Goal: Transaction & Acquisition: Purchase product/service

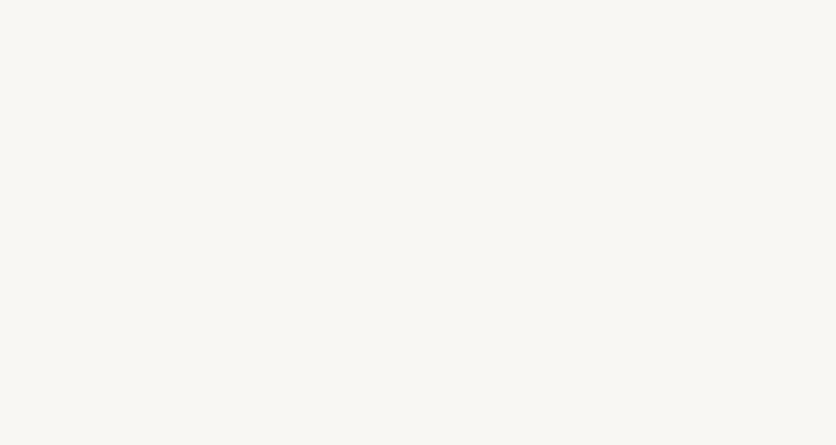
select select "US"
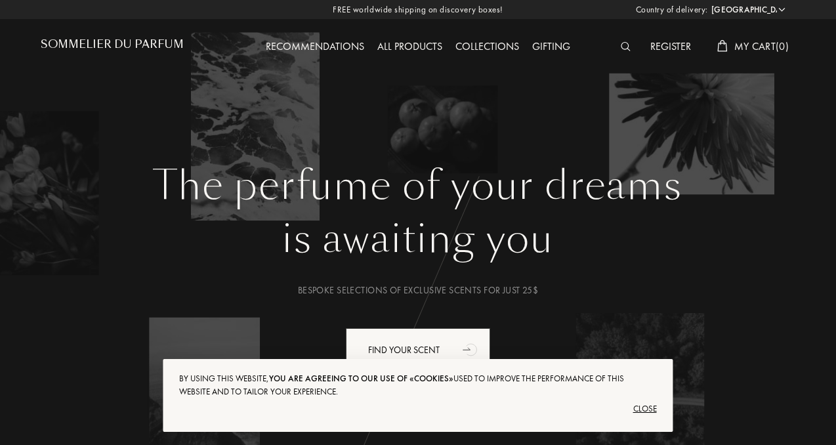
click at [642, 410] on div "Close" at bounding box center [417, 409] width 477 height 21
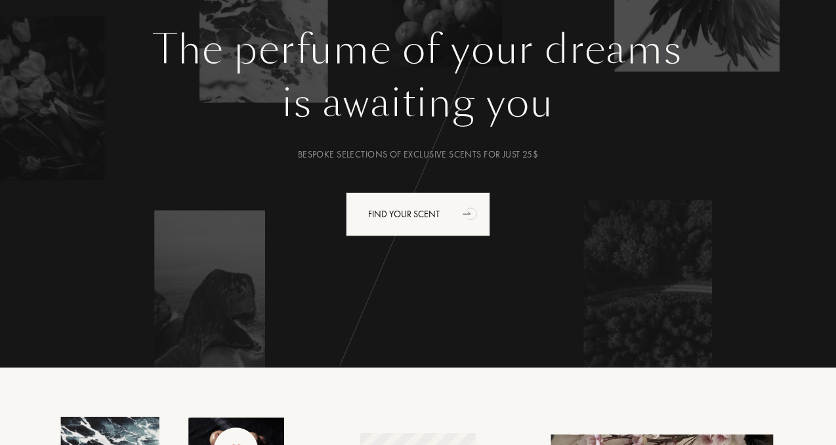
scroll to position [135, 0]
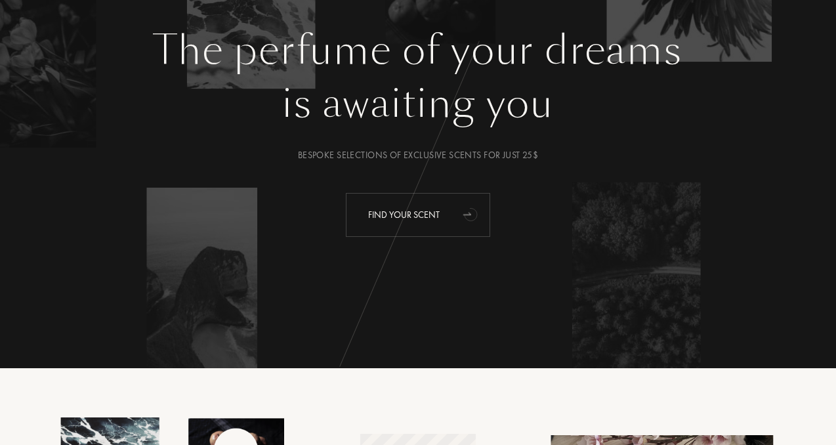
click at [399, 219] on div "Find your scent" at bounding box center [418, 215] width 144 height 44
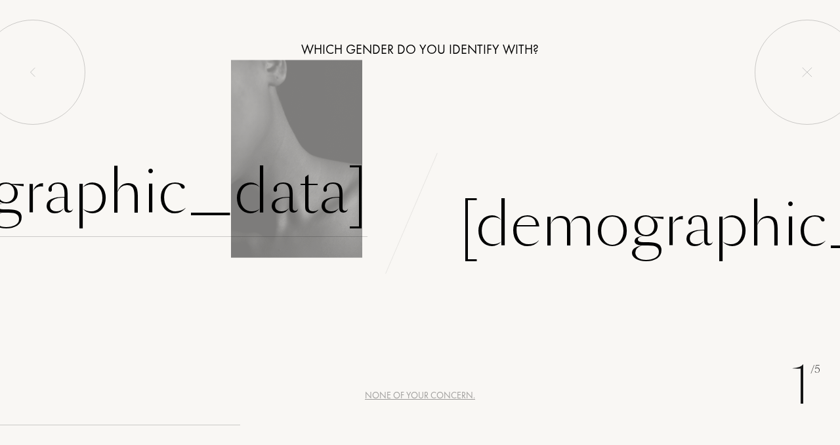
click at [269, 154] on div "[DEMOGRAPHIC_DATA]" at bounding box center [93, 192] width 548 height 89
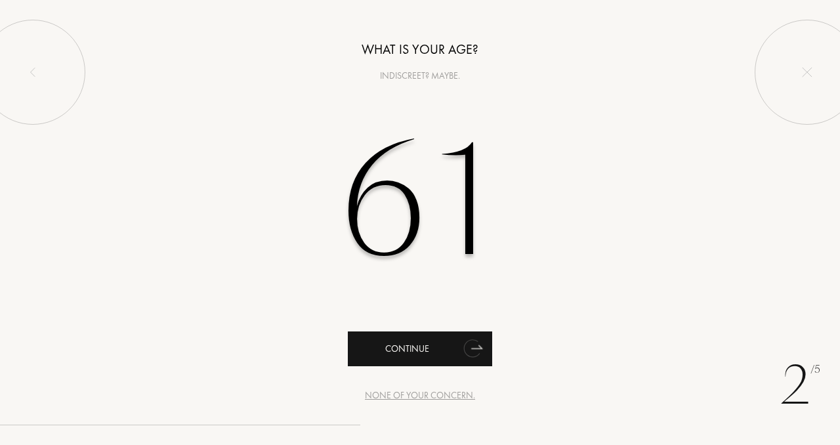
type input "61"
click at [422, 348] on div "Continue" at bounding box center [420, 349] width 144 height 35
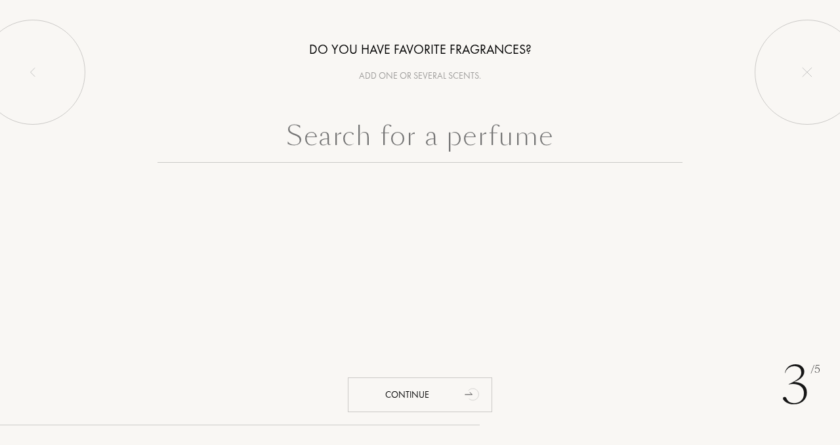
paste input "anais anais"
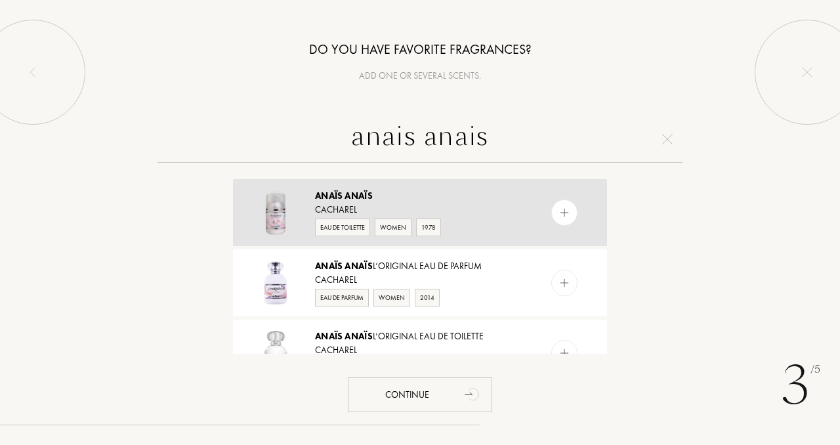
type input "anais anais"
click at [429, 227] on div "1978" at bounding box center [428, 228] width 25 height 18
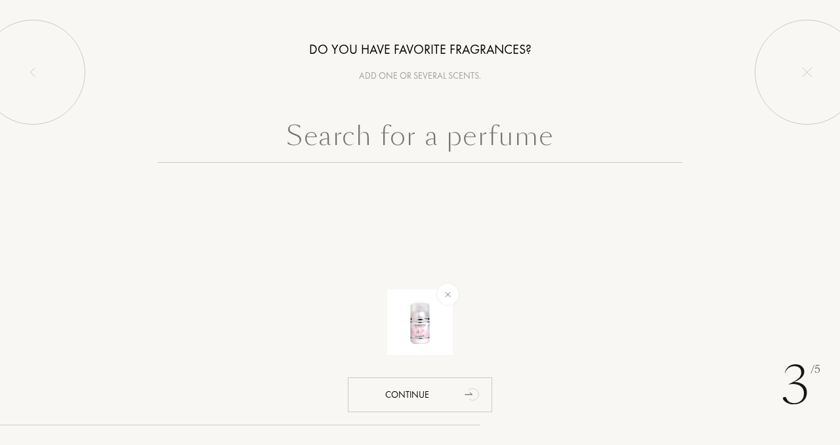
click at [326, 143] on input "text" at bounding box center [420, 139] width 525 height 47
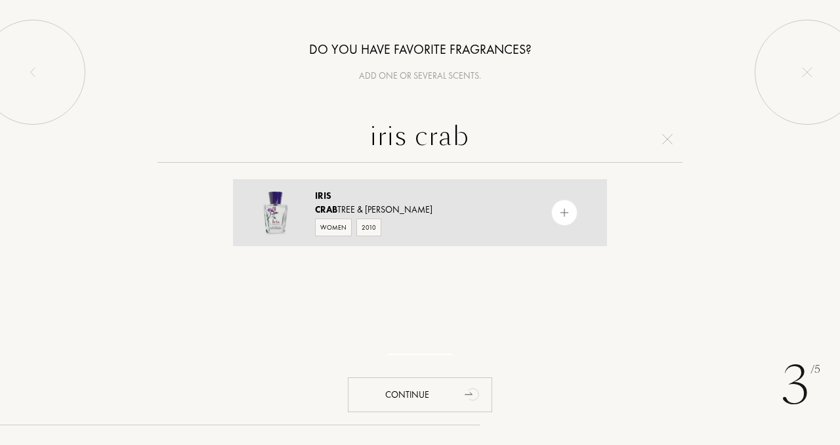
type input "iris crab"
click at [563, 210] on img at bounding box center [565, 213] width 12 height 12
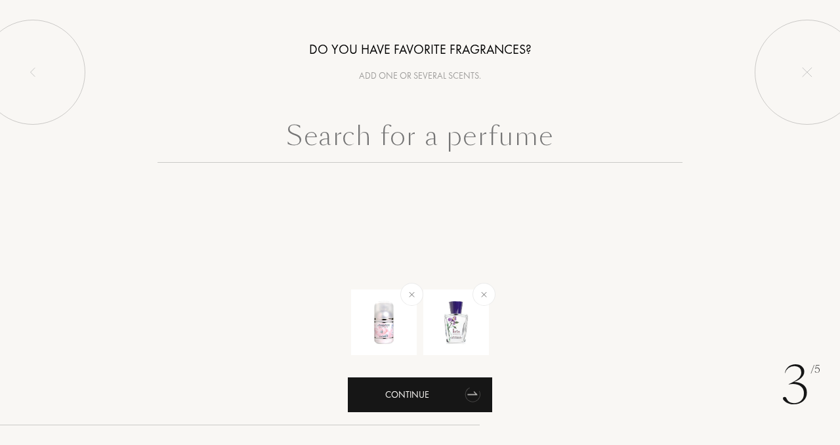
click at [414, 398] on div "Continue" at bounding box center [420, 395] width 144 height 35
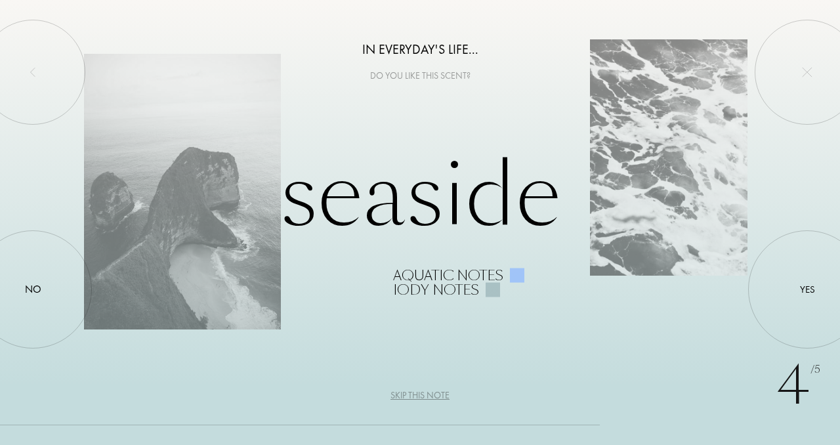
click at [420, 395] on div "Skip this note" at bounding box center [420, 396] width 59 height 14
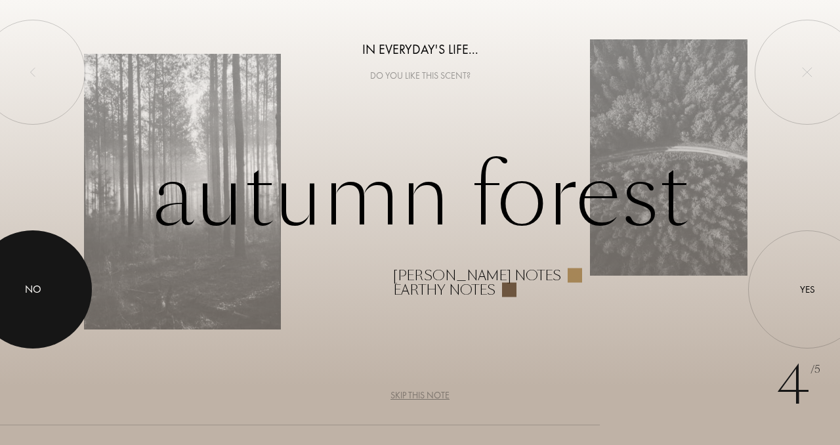
click at [38, 293] on div "No" at bounding box center [33, 290] width 16 height 16
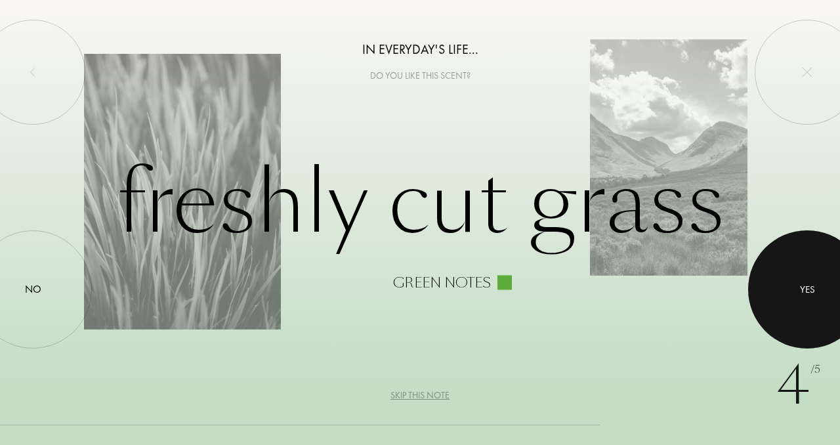
click at [802, 297] on div at bounding box center [807, 289] width 118 height 118
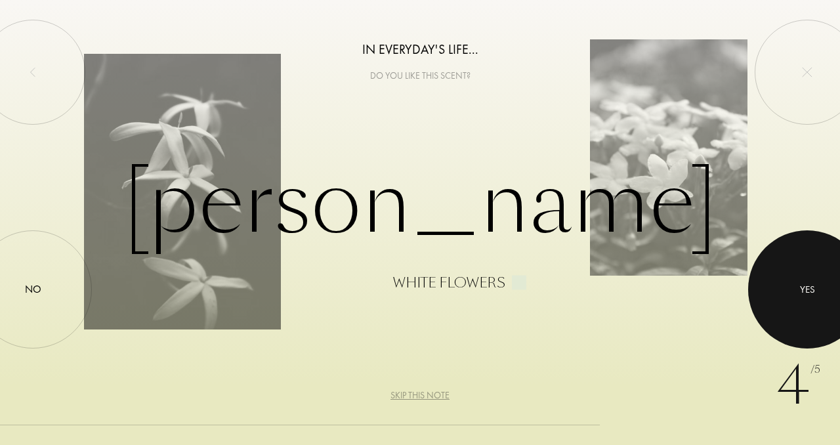
click at [802, 297] on div at bounding box center [807, 289] width 118 height 118
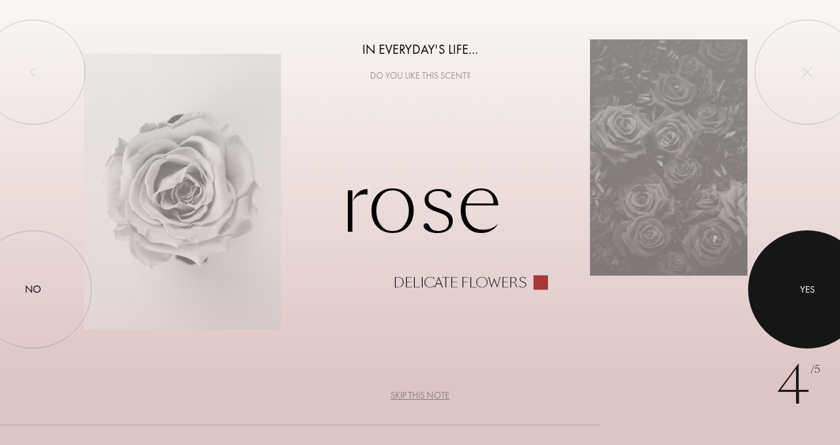
click at [802, 297] on div at bounding box center [807, 289] width 118 height 118
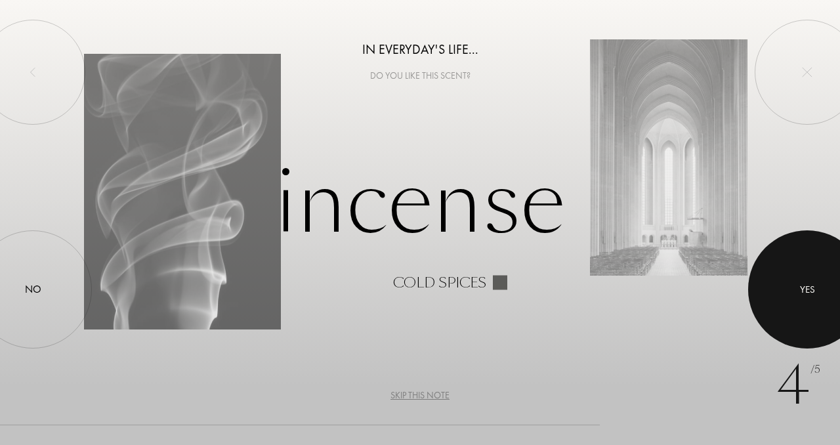
click at [802, 297] on div at bounding box center [807, 289] width 118 height 118
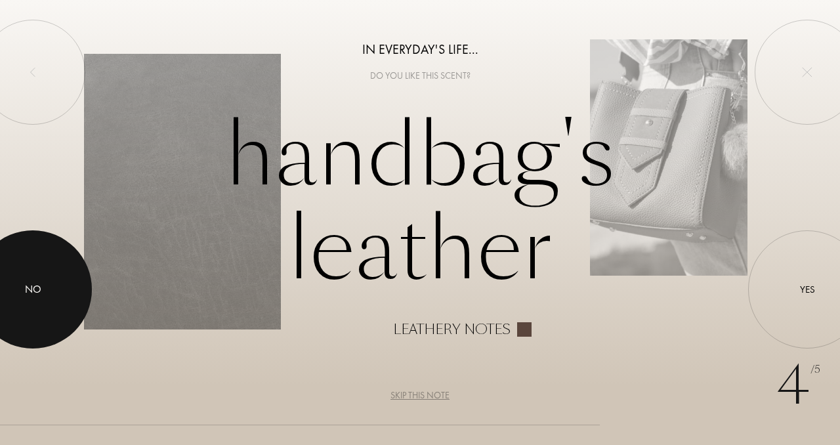
click at [38, 295] on div "No" at bounding box center [33, 290] width 16 height 16
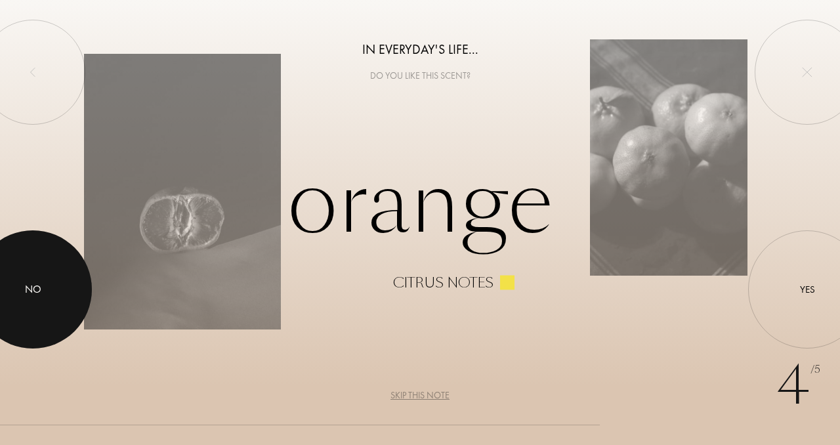
click at [38, 295] on div "No" at bounding box center [33, 290] width 16 height 16
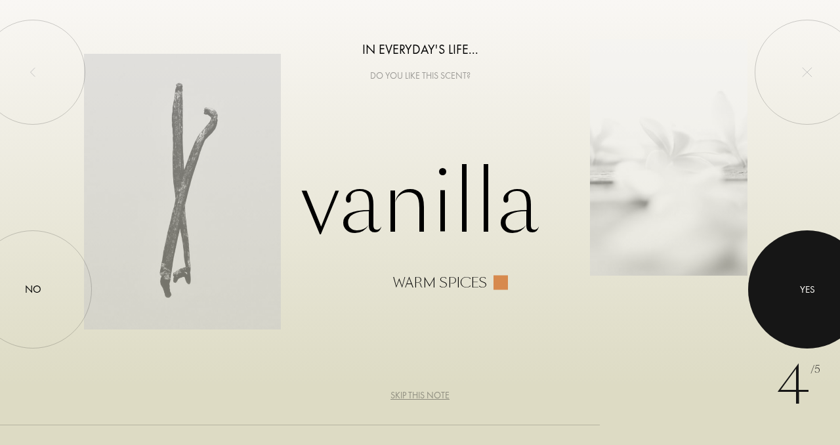
click at [818, 282] on div at bounding box center [807, 289] width 118 height 118
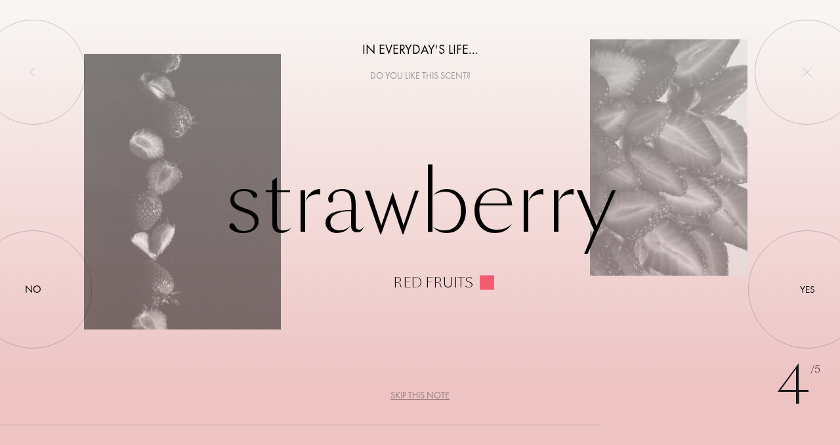
click at [418, 398] on div "Skip this note" at bounding box center [420, 396] width 59 height 14
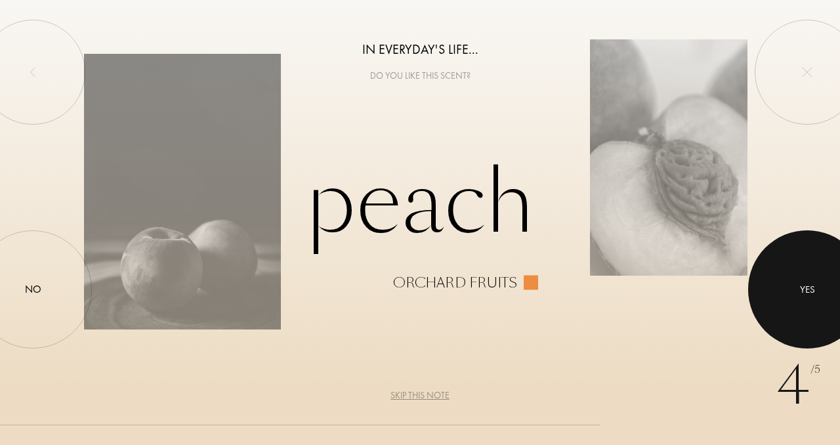
click at [804, 285] on div "Yes" at bounding box center [807, 289] width 15 height 15
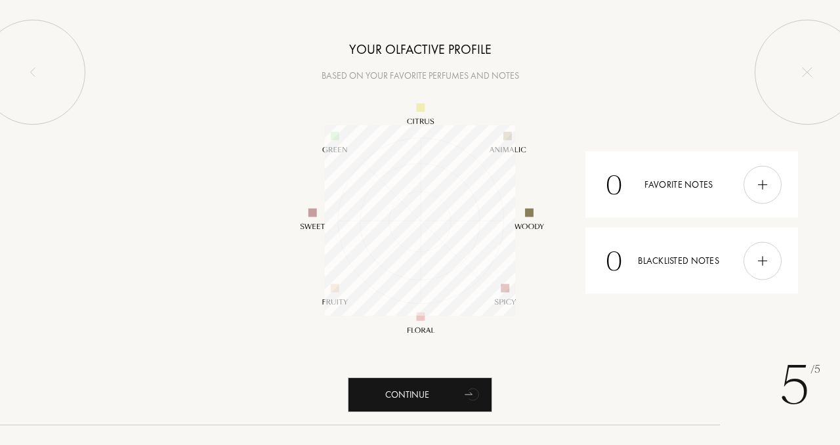
scroll to position [190, 190]
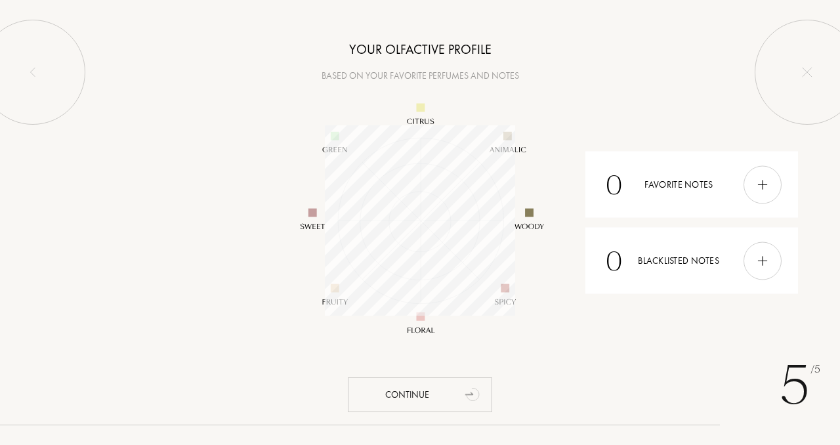
click at [431, 384] on div "Continue" at bounding box center [420, 395] width 144 height 35
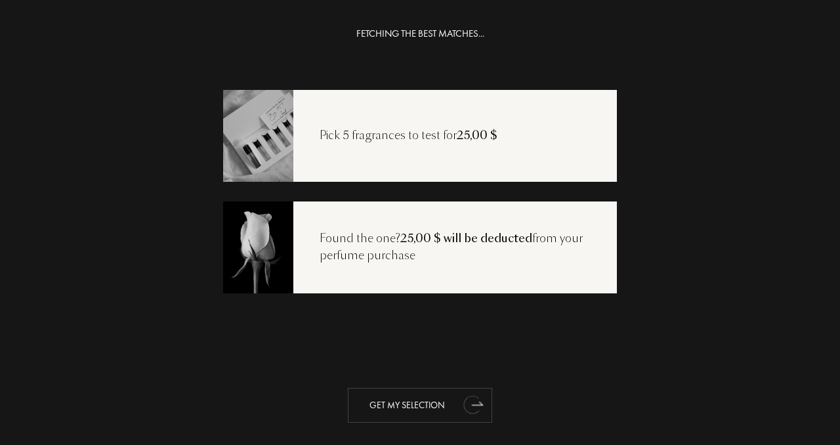
click at [433, 402] on div "Get my selection" at bounding box center [420, 405] width 144 height 35
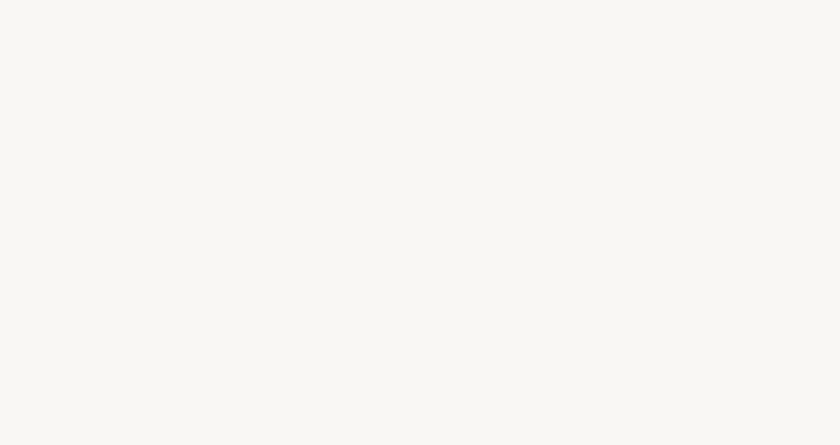
select select "US"
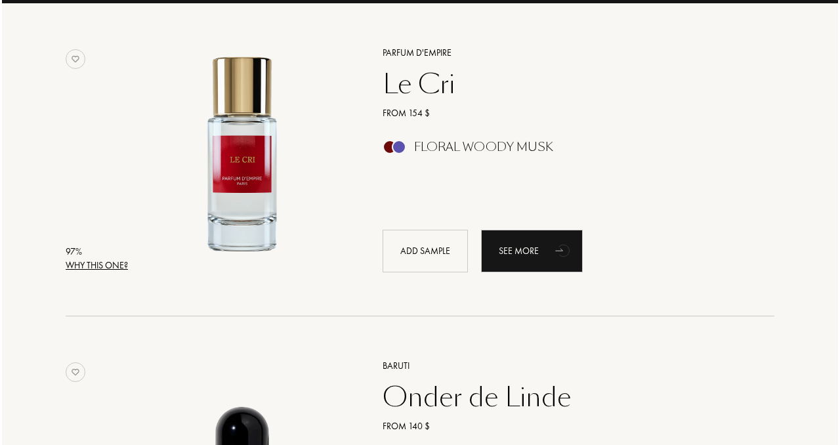
scroll to position [211, 0]
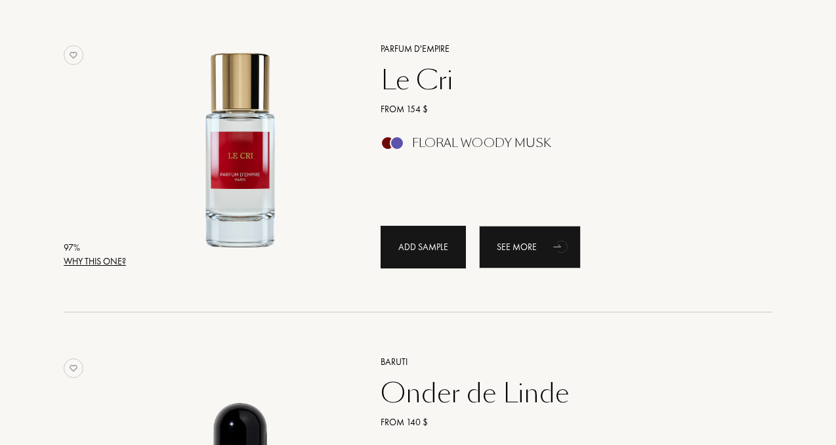
click at [418, 250] on div "Add sample" at bounding box center [423, 247] width 85 height 43
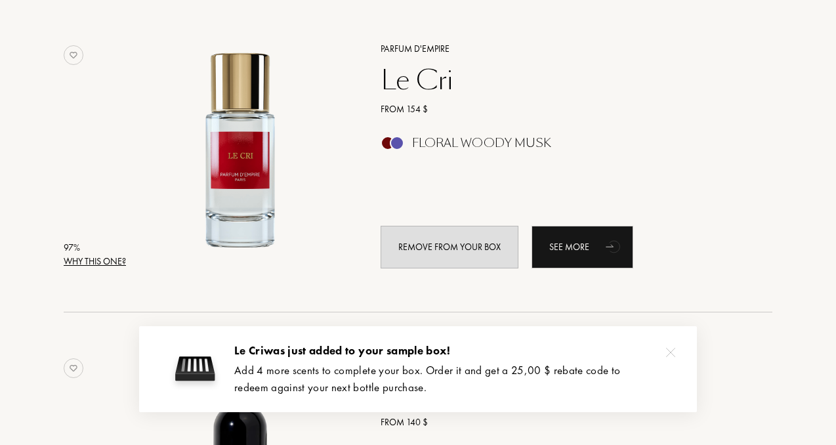
click at [112, 258] on div "Why this one?" at bounding box center [95, 262] width 62 height 14
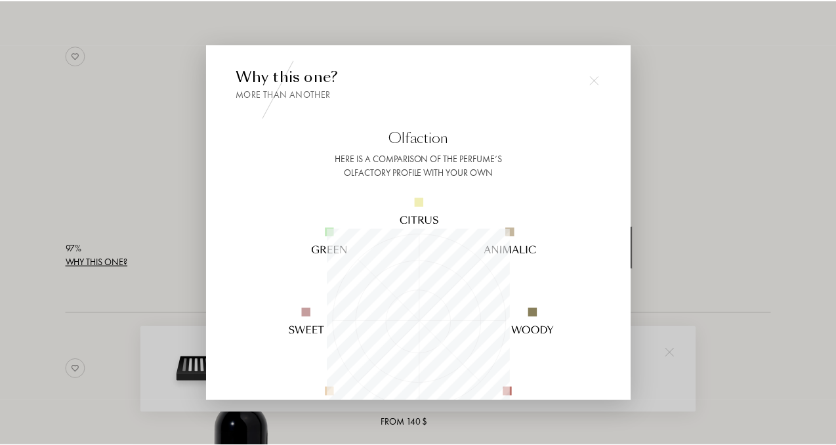
scroll to position [184, 184]
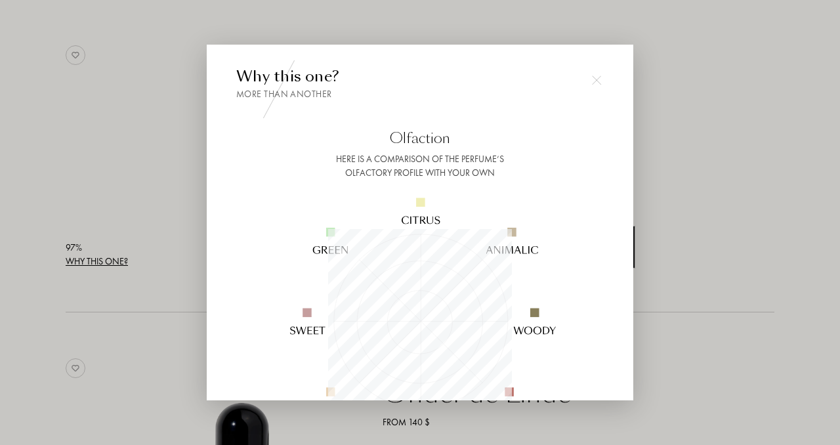
click at [597, 79] on img at bounding box center [596, 80] width 9 height 9
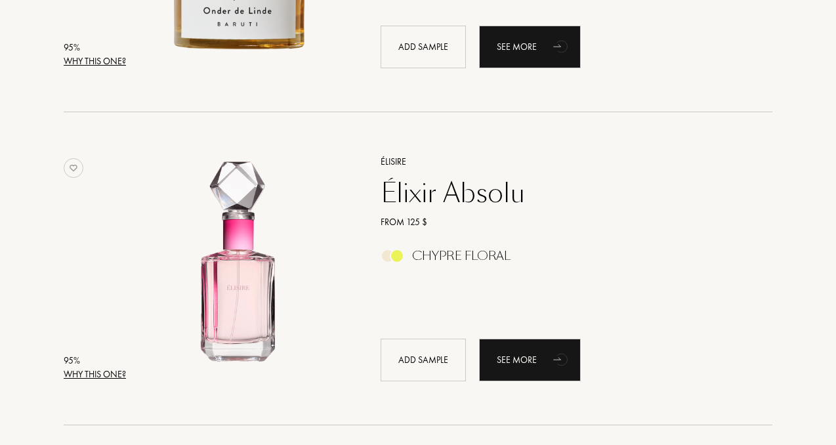
scroll to position [725, 0]
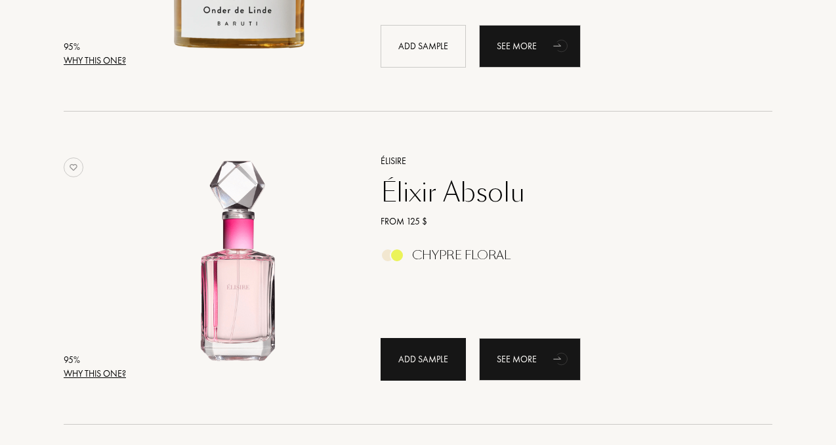
click at [416, 361] on div "Add sample" at bounding box center [423, 359] width 85 height 43
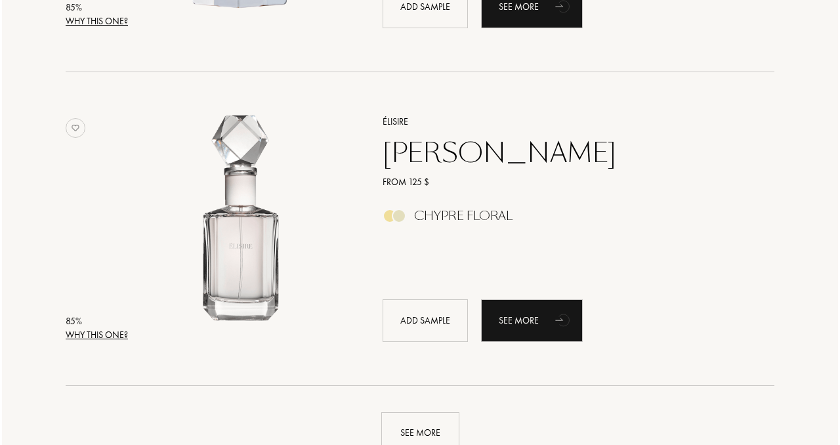
scroll to position [2916, 0]
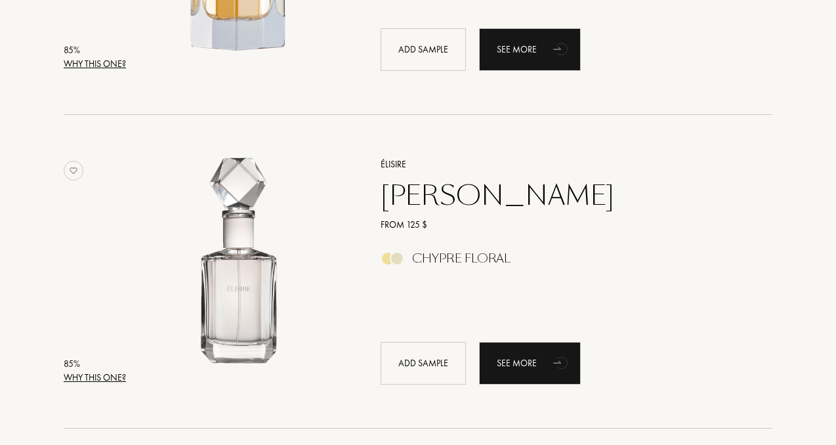
click at [100, 377] on div "Why this one?" at bounding box center [95, 378] width 62 height 14
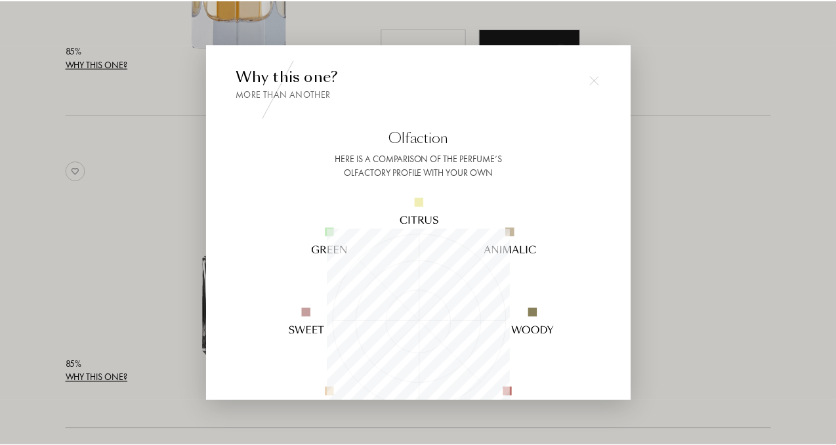
scroll to position [184, 184]
click at [599, 77] on img at bounding box center [596, 80] width 9 height 9
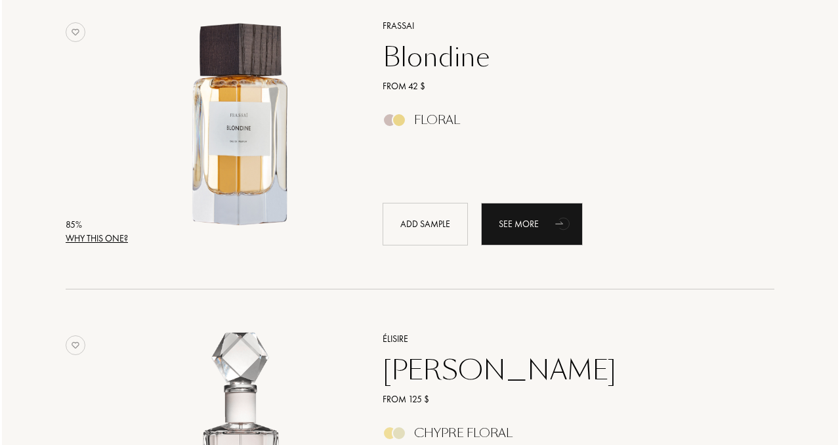
scroll to position [2736, 0]
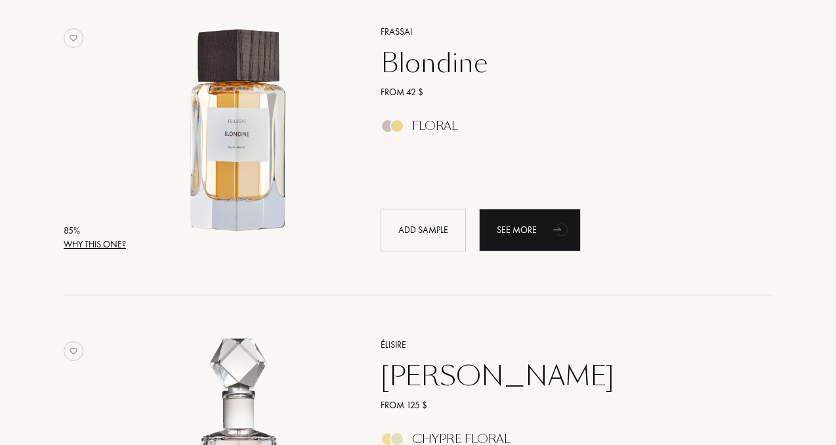
click at [116, 243] on div "Why this one?" at bounding box center [95, 245] width 62 height 14
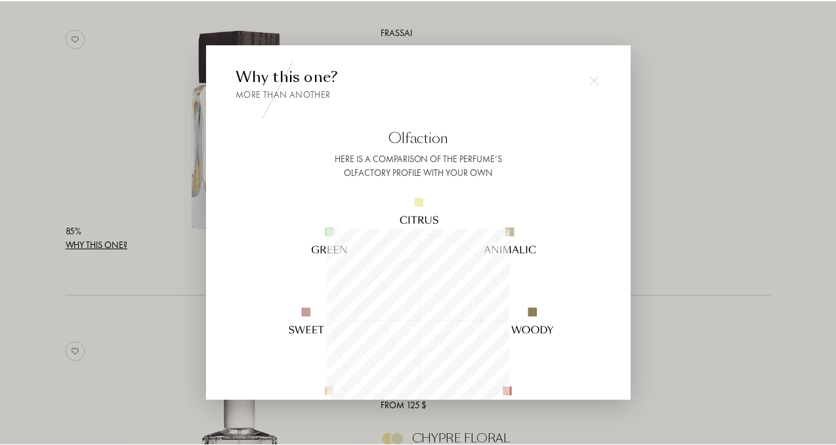
scroll to position [184, 184]
click at [597, 77] on img at bounding box center [596, 80] width 9 height 9
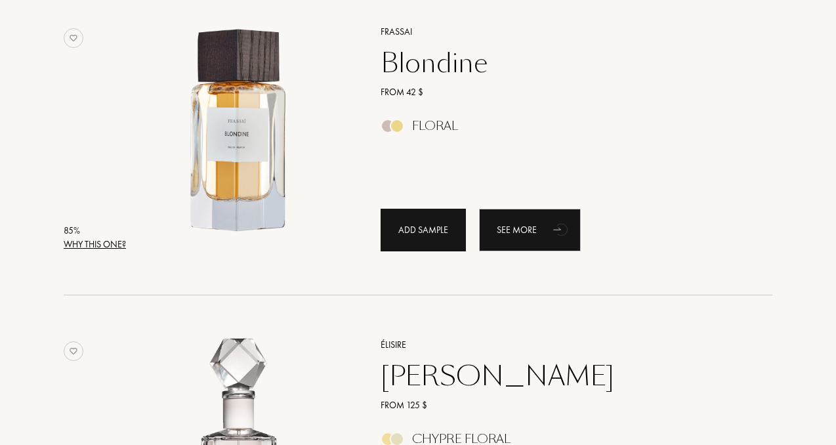
click at [431, 231] on div "Add sample" at bounding box center [423, 230] width 85 height 43
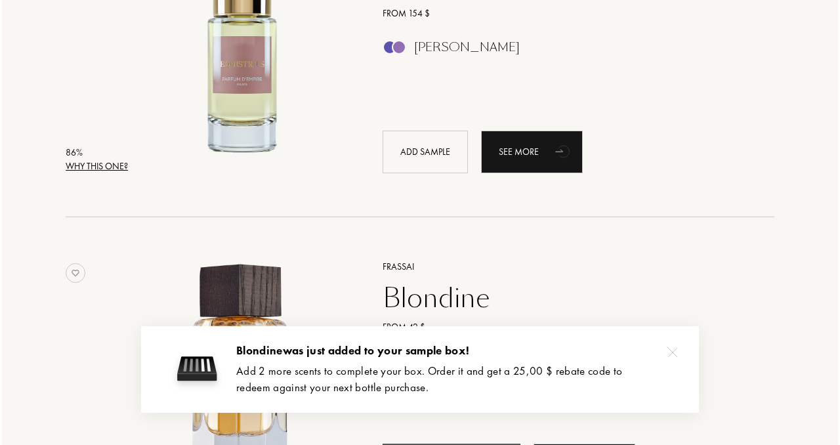
scroll to position [2508, 0]
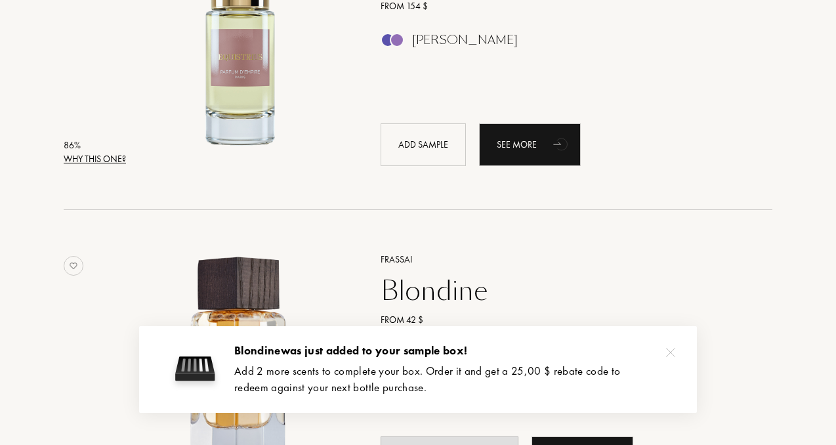
click at [95, 160] on div "Why this one?" at bounding box center [95, 159] width 62 height 14
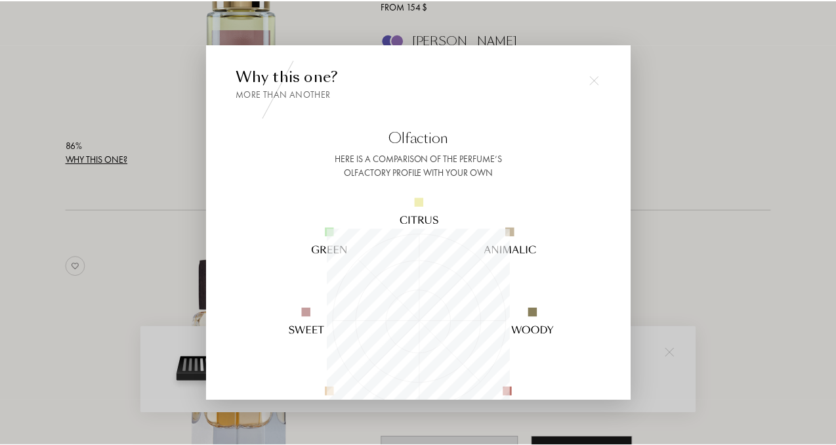
scroll to position [184, 184]
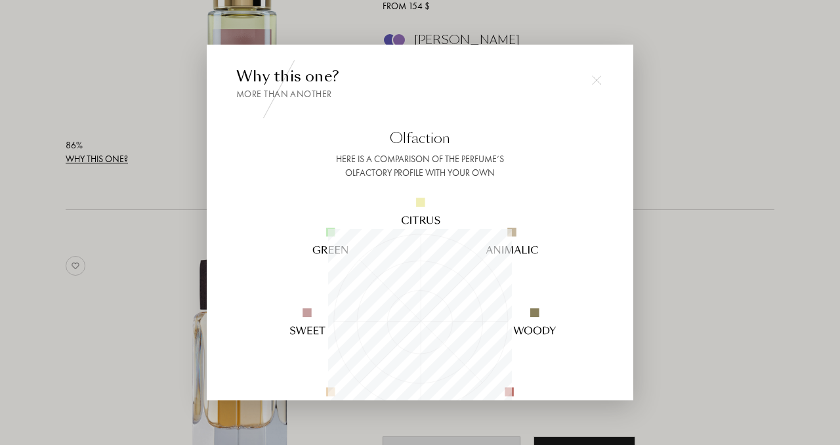
click at [597, 79] on img at bounding box center [596, 80] width 9 height 9
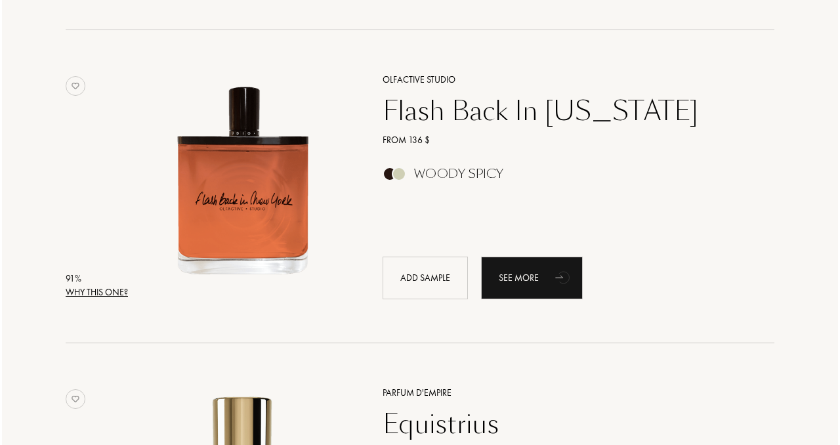
scroll to position [2054, 0]
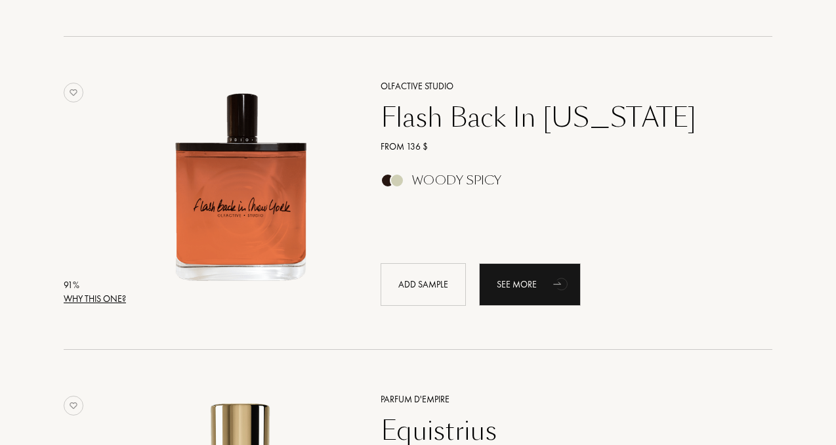
click at [103, 295] on div "Why this one?" at bounding box center [95, 299] width 62 height 14
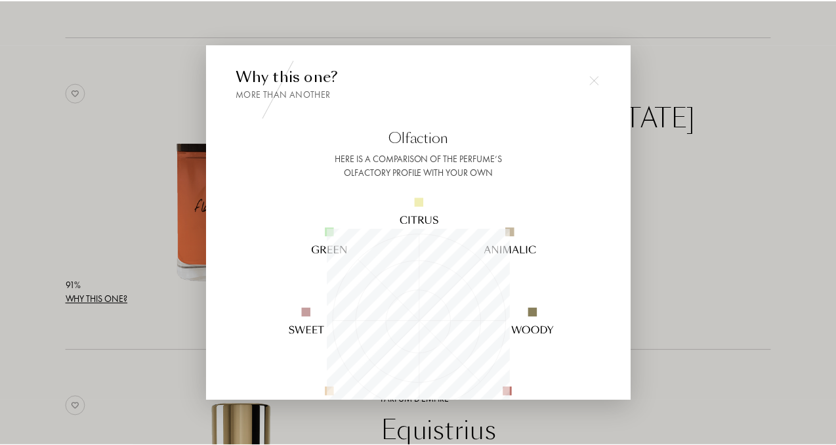
scroll to position [184, 184]
click at [592, 81] on img at bounding box center [596, 80] width 9 height 9
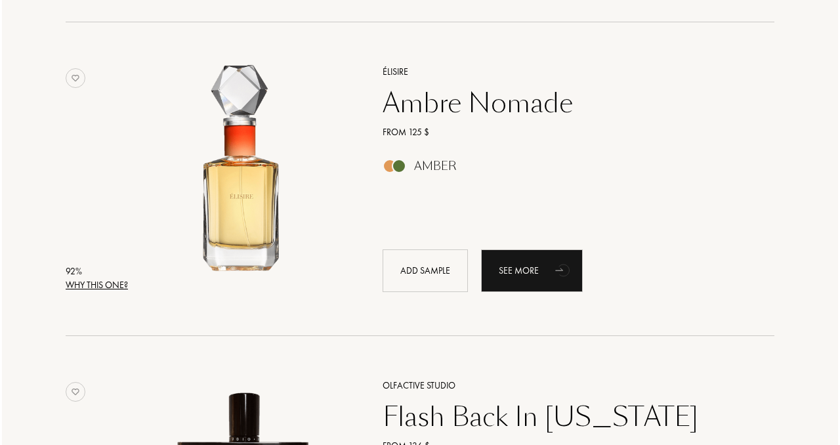
scroll to position [1756, 0]
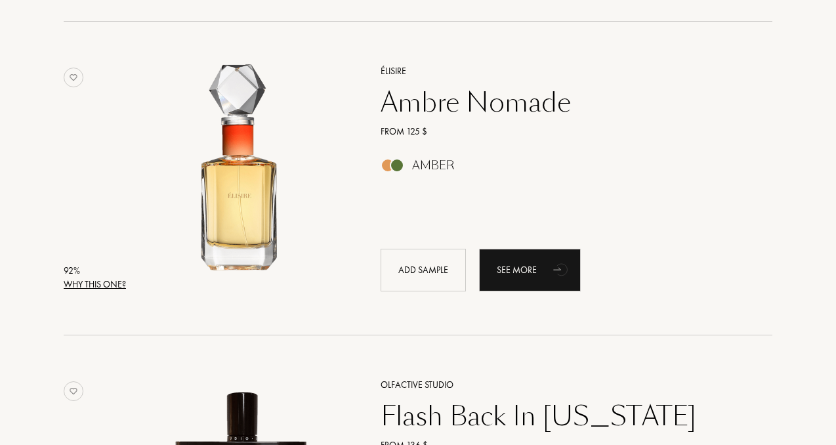
click at [91, 280] on div "Why this one?" at bounding box center [95, 285] width 62 height 14
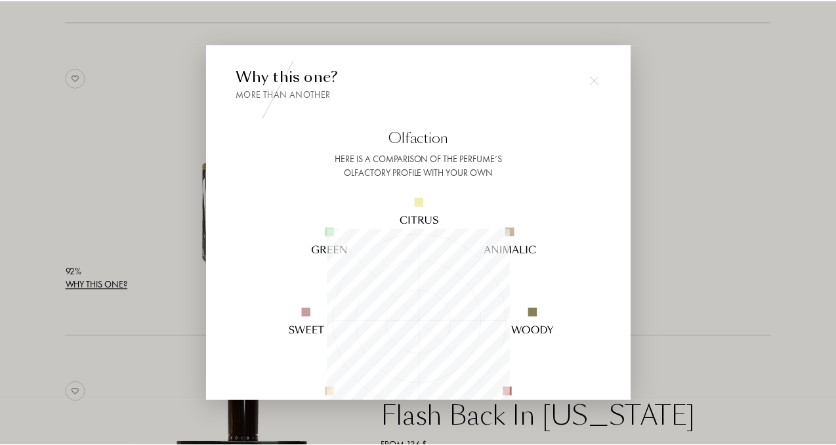
scroll to position [184, 184]
click at [595, 78] on img at bounding box center [596, 80] width 9 height 9
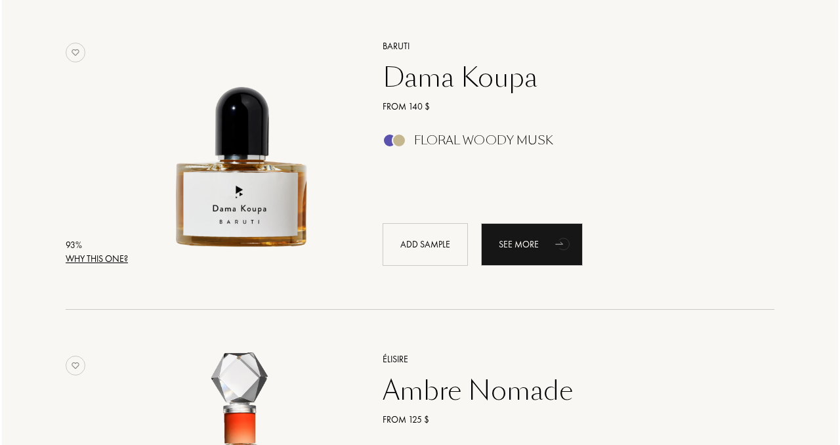
scroll to position [1467, 0]
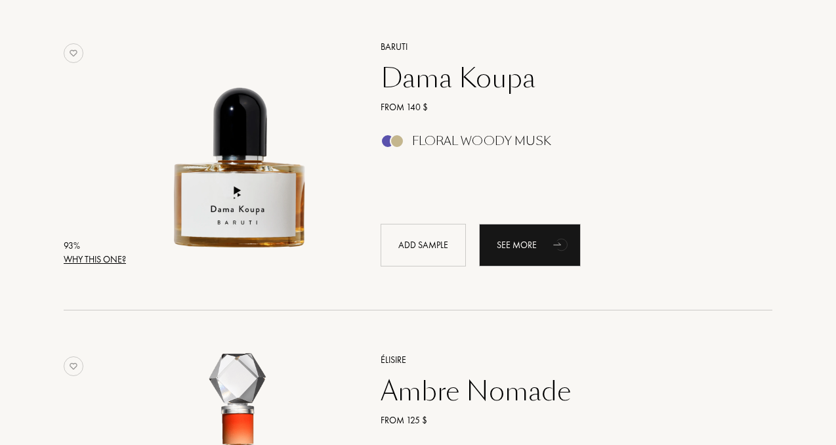
click at [78, 259] on div "Why this one?" at bounding box center [95, 260] width 62 height 14
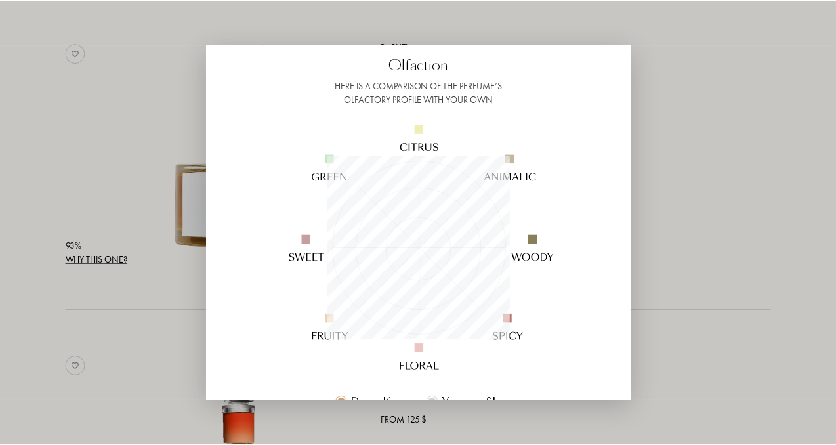
scroll to position [0, 0]
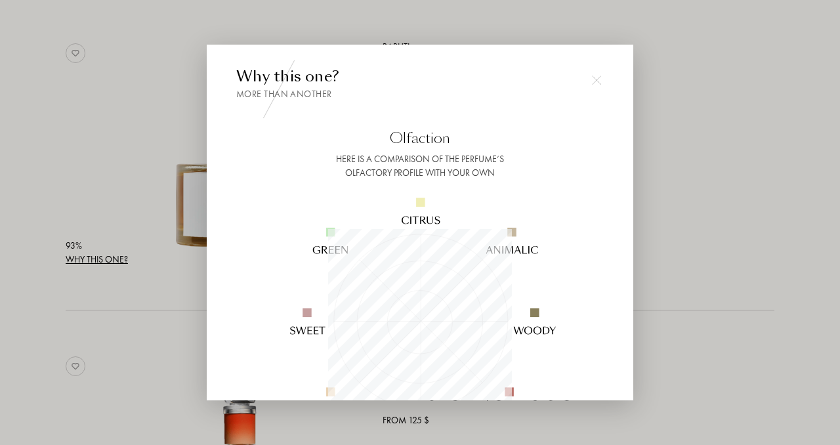
click at [597, 81] on img at bounding box center [596, 80] width 9 height 9
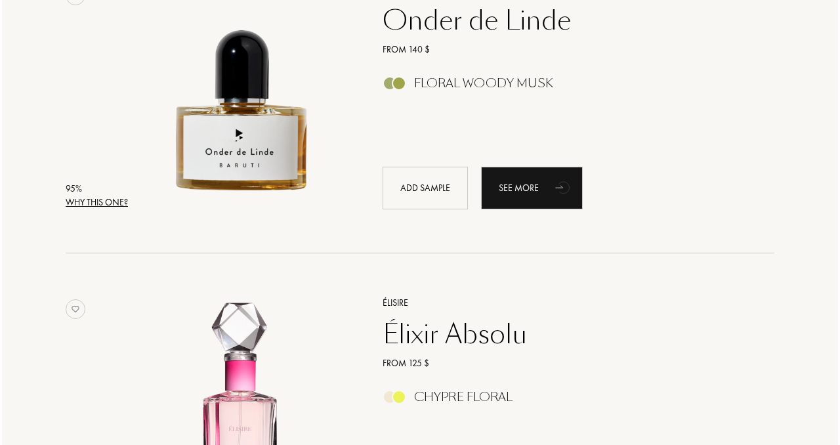
scroll to position [585, 0]
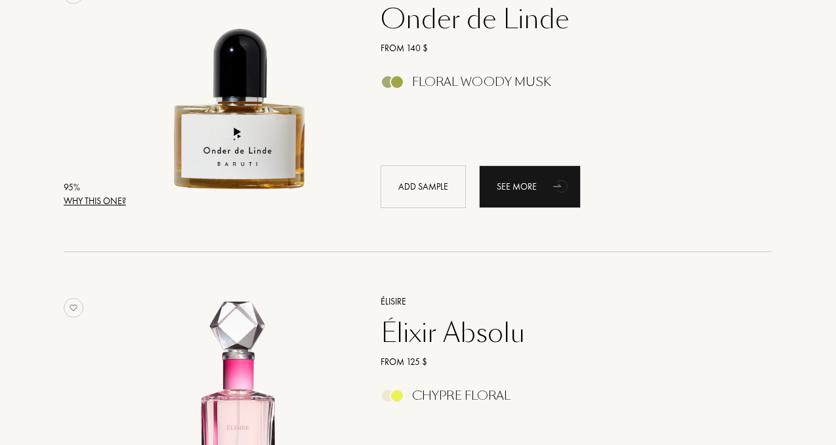
click at [89, 201] on div "Why this one?" at bounding box center [95, 201] width 62 height 14
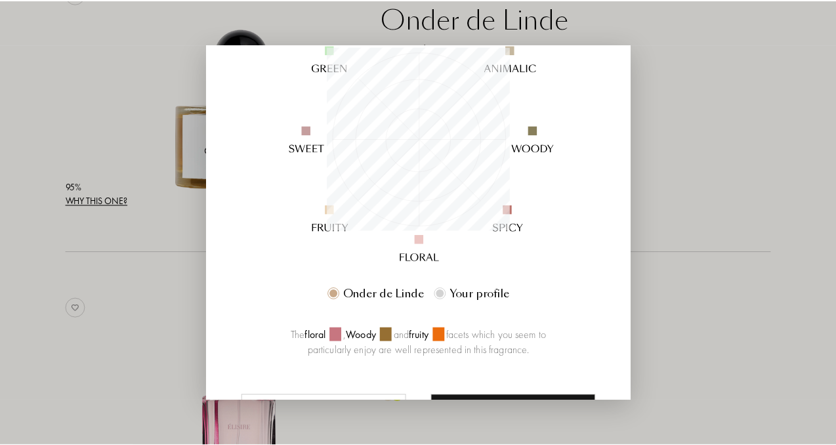
scroll to position [0, 0]
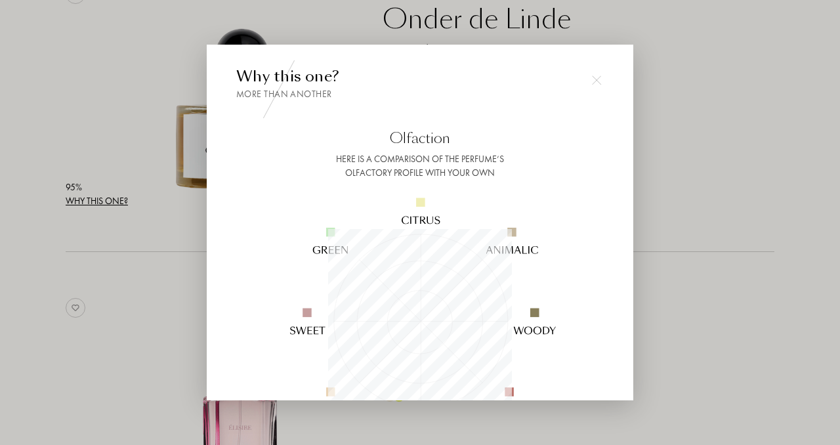
click at [593, 77] on img at bounding box center [596, 80] width 9 height 9
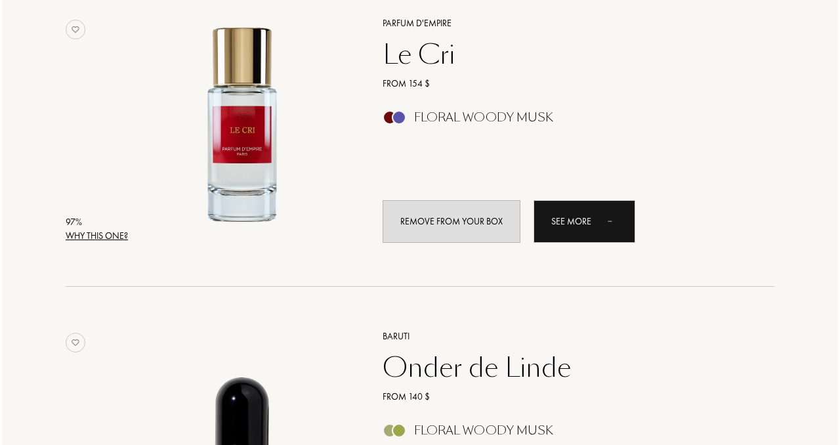
scroll to position [226, 0]
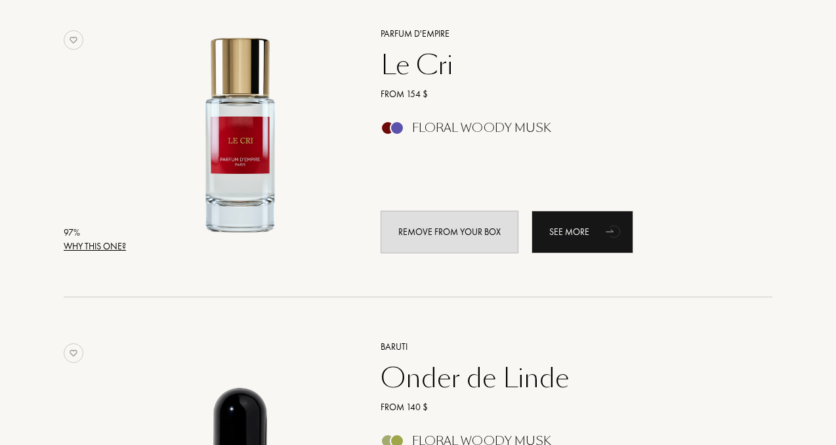
click at [85, 244] on div "Why this one?" at bounding box center [95, 247] width 62 height 14
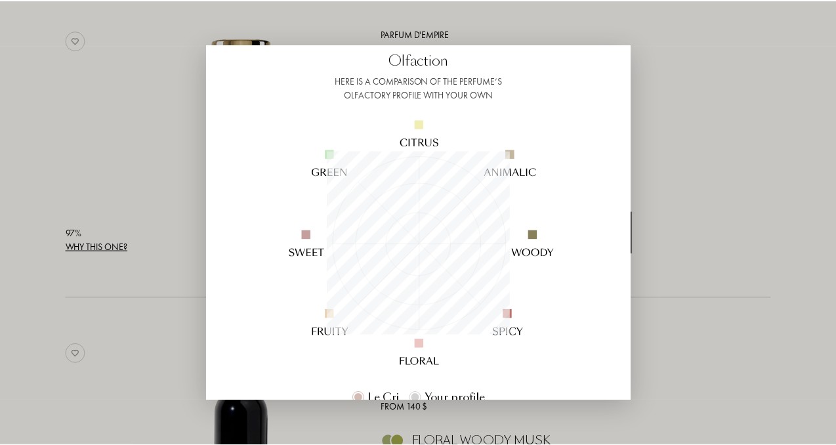
scroll to position [22, 0]
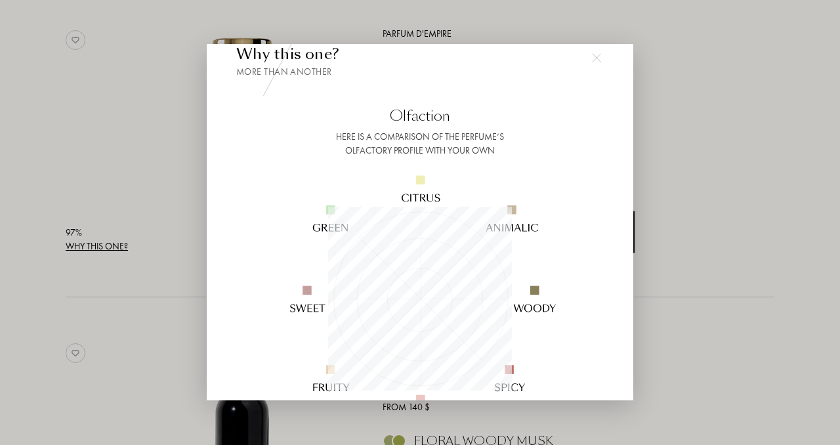
click at [595, 58] on img at bounding box center [596, 57] width 9 height 9
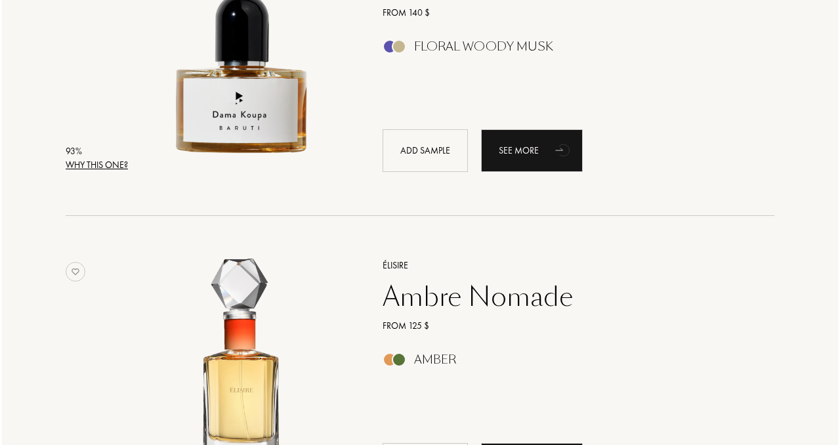
scroll to position [1549, 0]
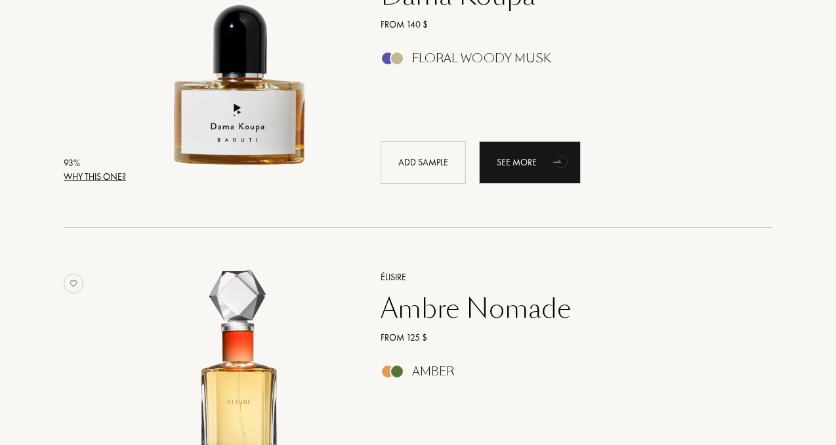
click at [106, 175] on div "Why this one?" at bounding box center [95, 177] width 62 height 14
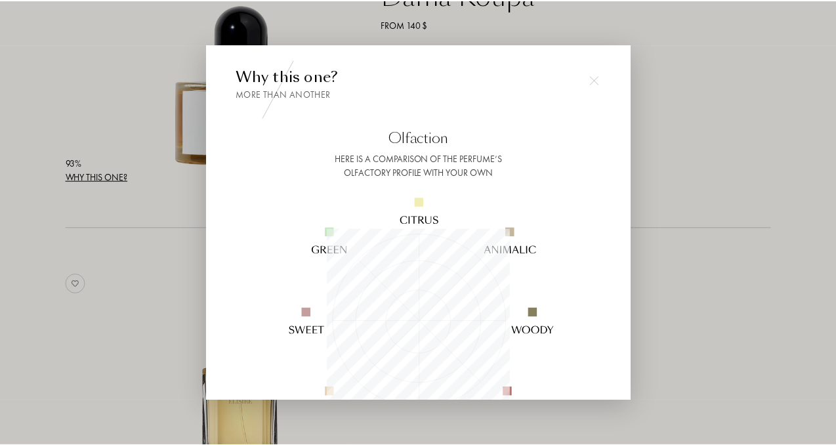
scroll to position [3, 0]
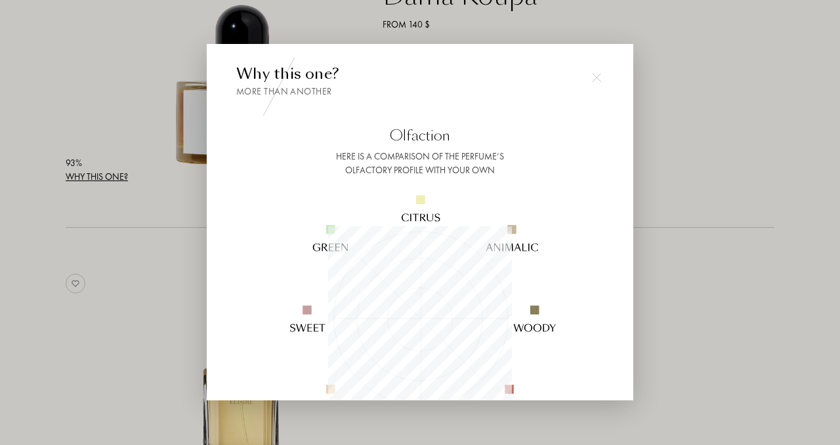
click at [593, 76] on img at bounding box center [596, 77] width 9 height 9
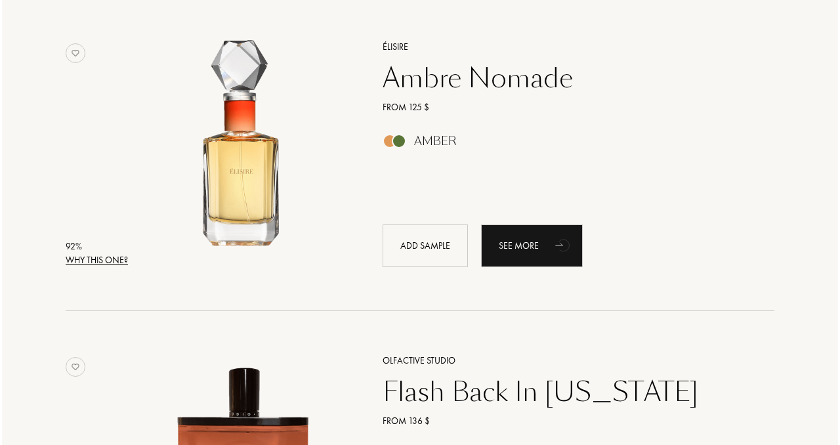
scroll to position [1816, 0]
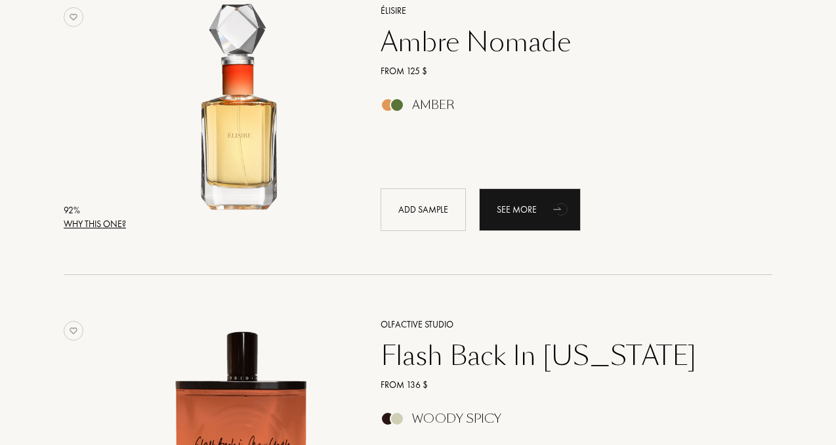
click at [97, 218] on div "Why this one?" at bounding box center [95, 224] width 62 height 14
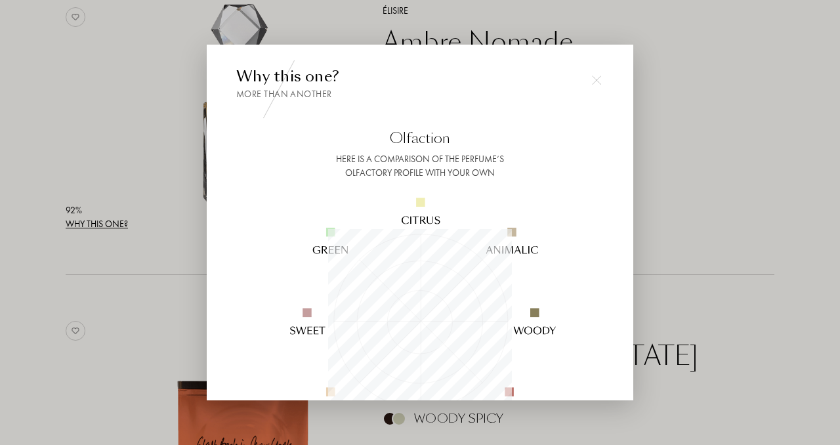
scroll to position [184, 184]
click at [590, 77] on div at bounding box center [597, 80] width 26 height 26
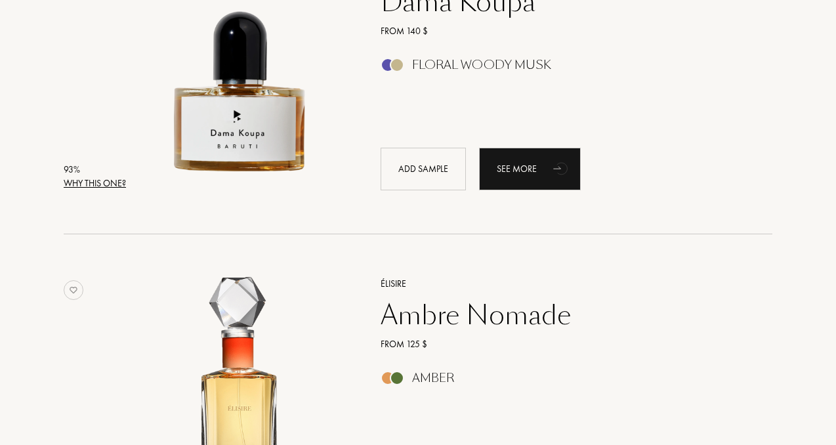
scroll to position [1540, 0]
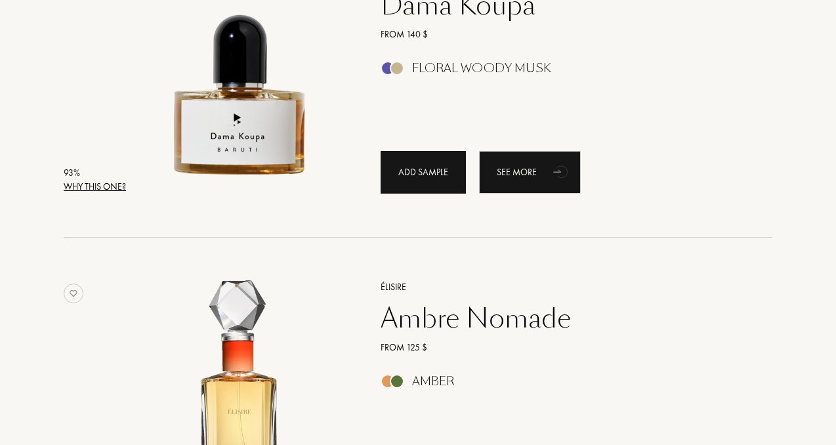
click at [439, 176] on div "Add sample" at bounding box center [423, 172] width 85 height 43
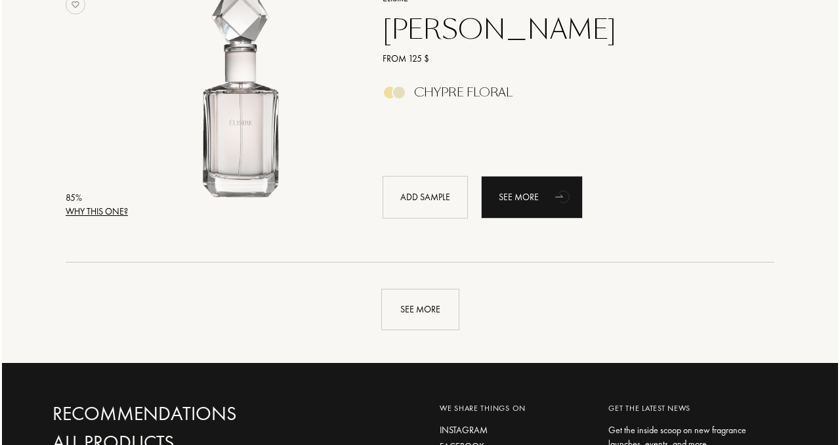
scroll to position [3086, 0]
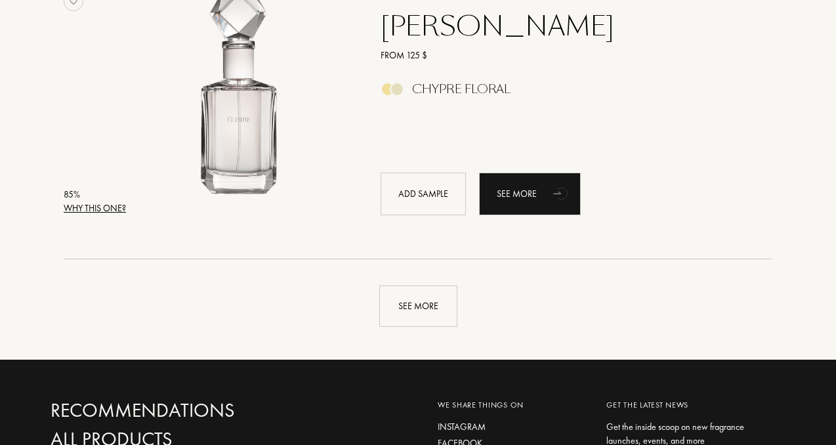
click at [104, 209] on div "Why this one?" at bounding box center [95, 209] width 62 height 14
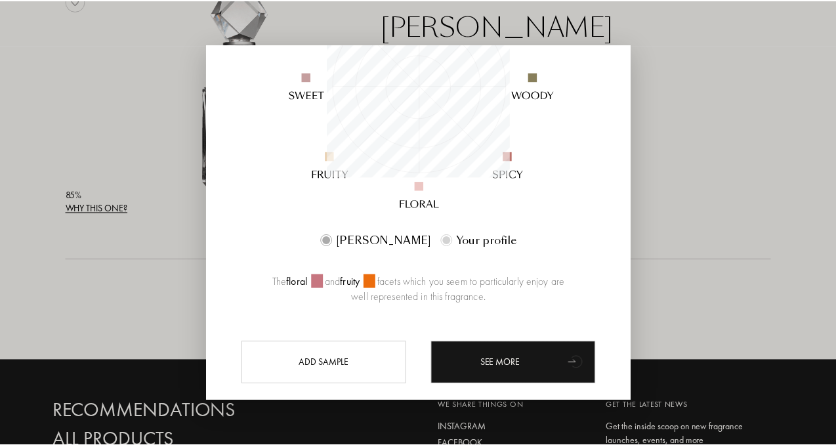
scroll to position [261, 0]
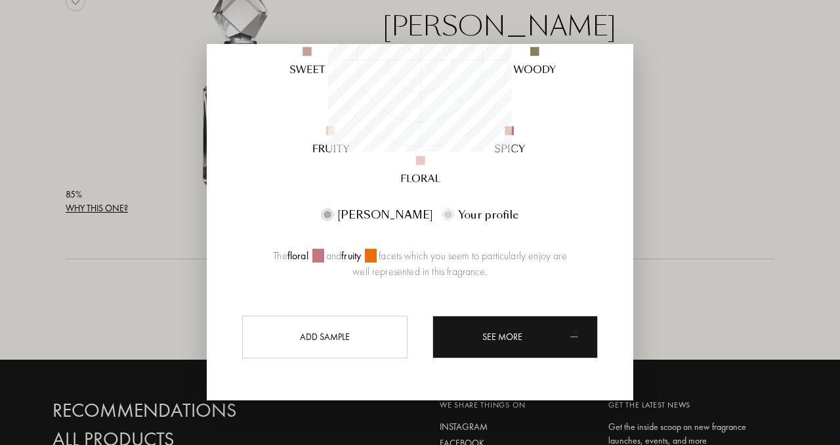
click at [687, 112] on div at bounding box center [420, 222] width 840 height 445
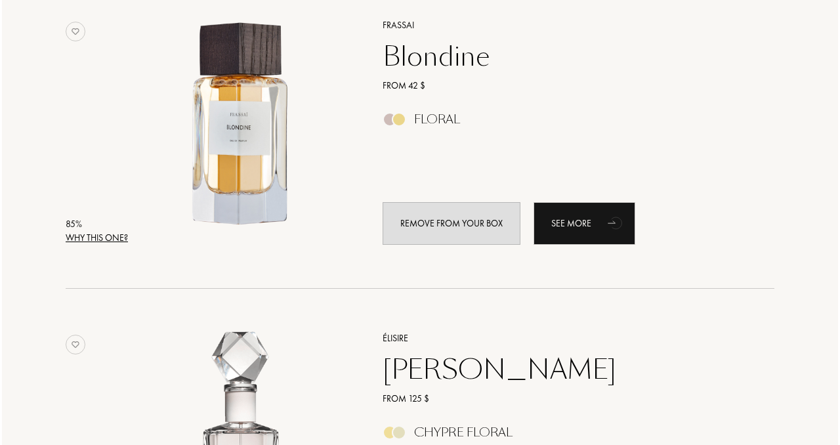
scroll to position [2743, 0]
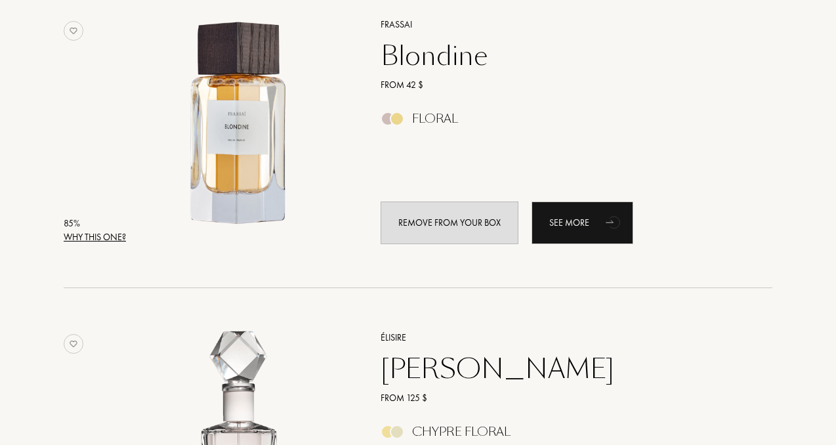
click at [102, 237] on div "Why this one?" at bounding box center [95, 237] width 62 height 14
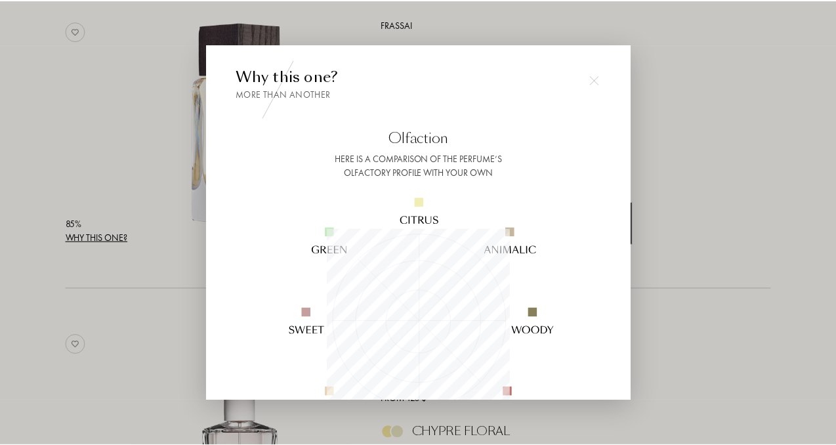
scroll to position [261, 0]
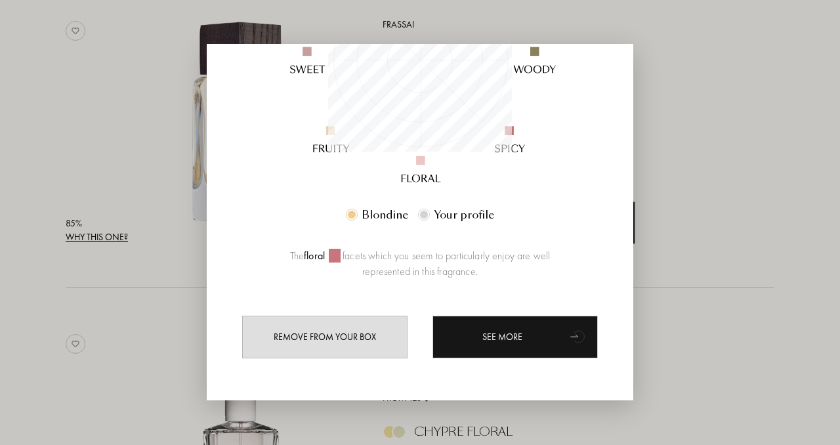
click at [70, 112] on div at bounding box center [420, 222] width 840 height 445
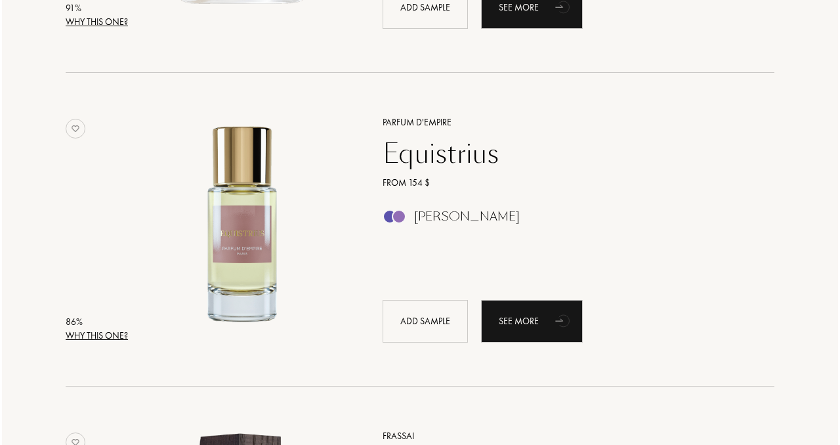
scroll to position [2331, 0]
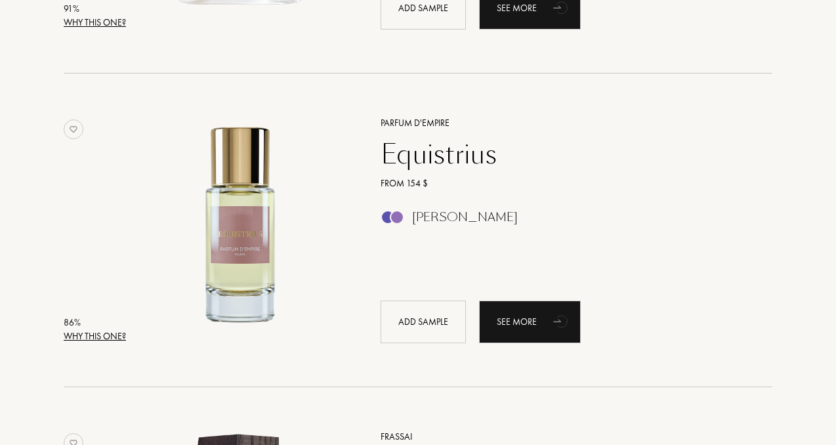
click at [81, 334] on div "Why this one?" at bounding box center [95, 337] width 62 height 14
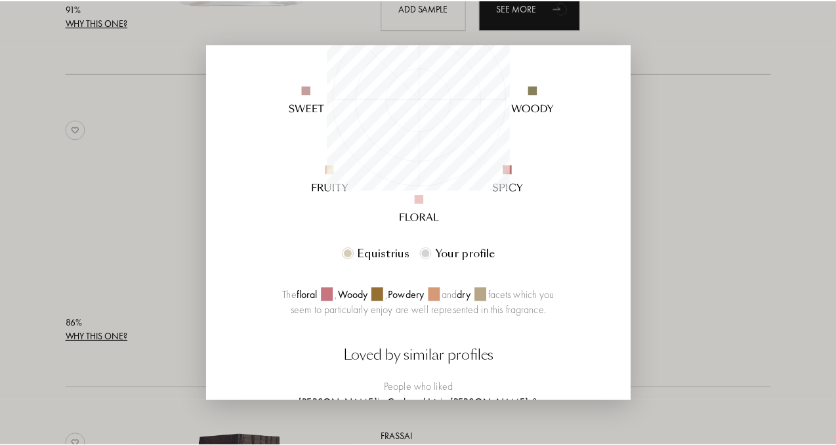
scroll to position [354, 0]
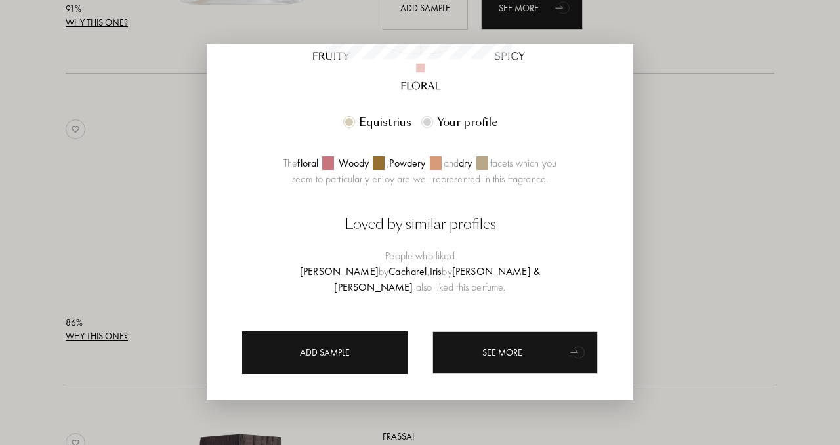
click at [330, 335] on div "Add sample" at bounding box center [324, 353] width 165 height 43
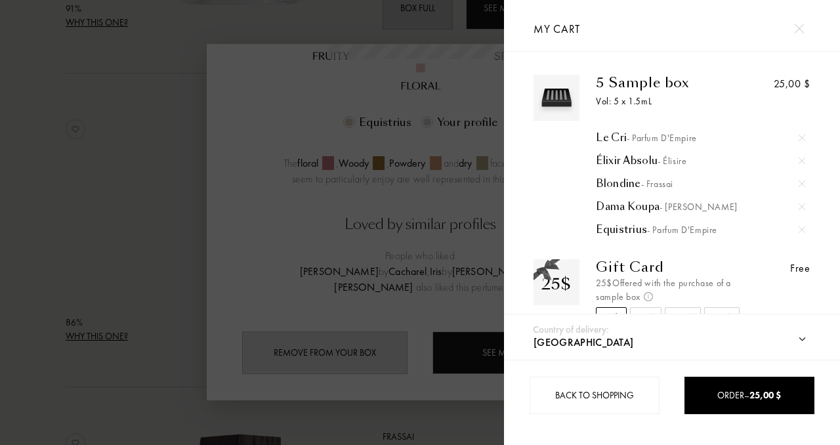
click at [95, 232] on div at bounding box center [252, 222] width 504 height 445
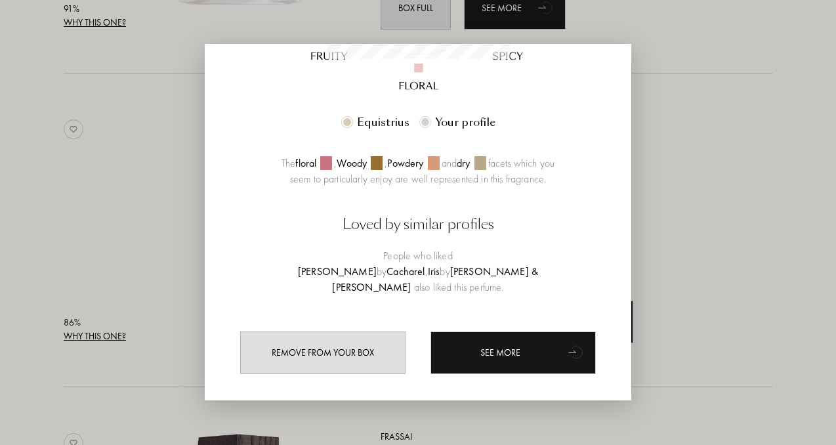
click at [95, 232] on div at bounding box center [420, 222] width 840 height 445
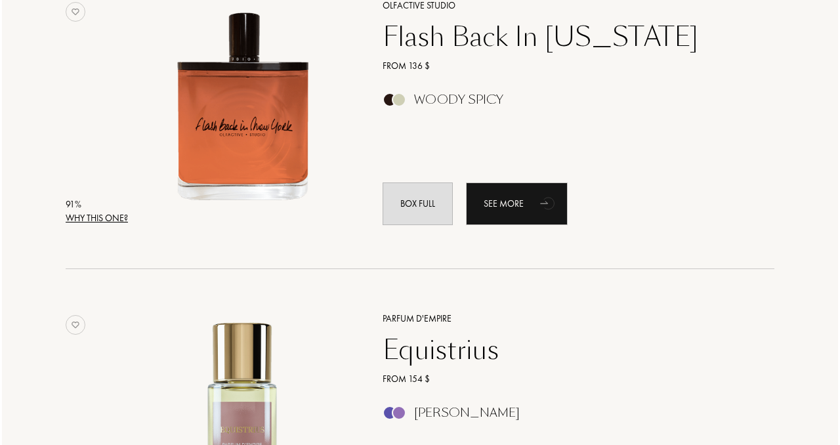
scroll to position [2132, 0]
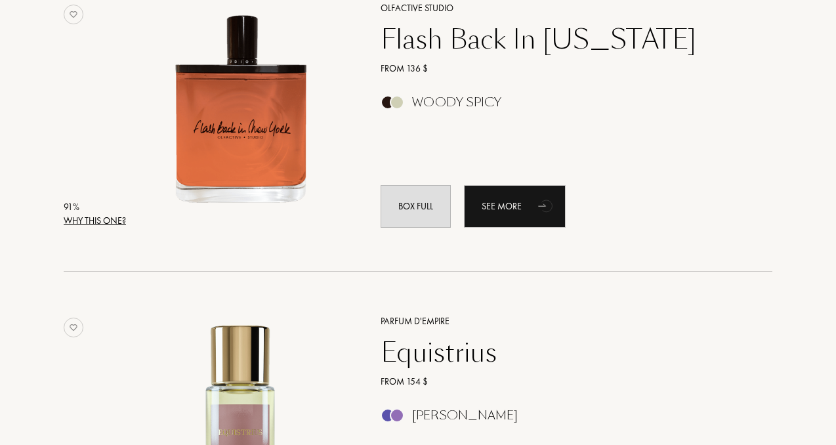
click at [95, 222] on div "Why this one?" at bounding box center [95, 221] width 62 height 14
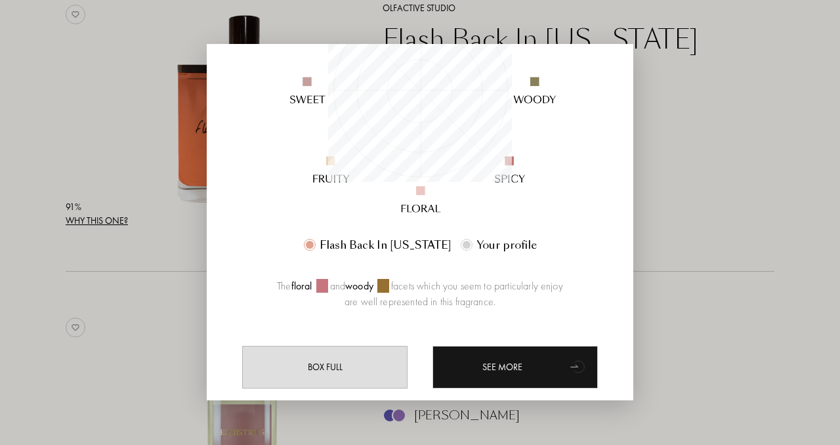
scroll to position [261, 0]
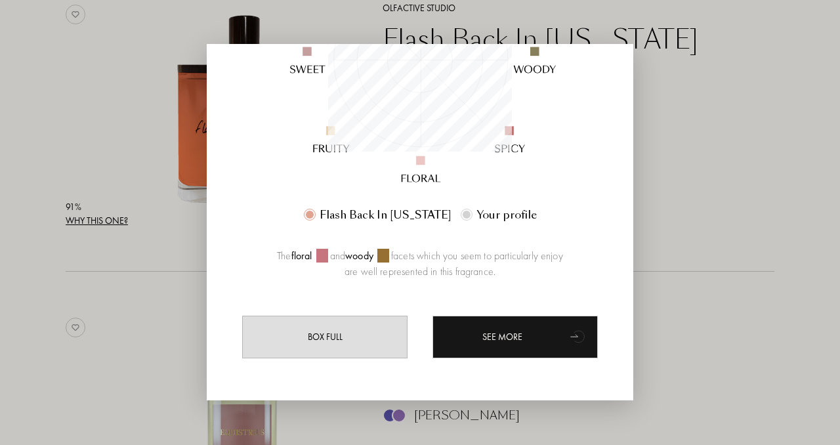
click at [72, 152] on div at bounding box center [420, 222] width 840 height 445
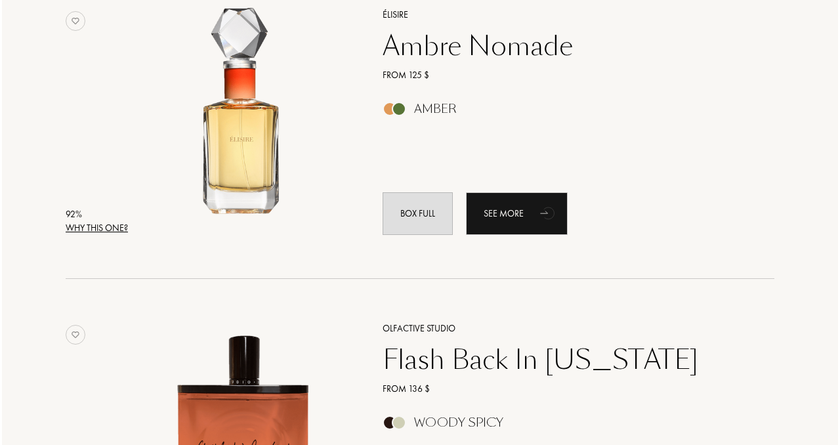
scroll to position [1811, 0]
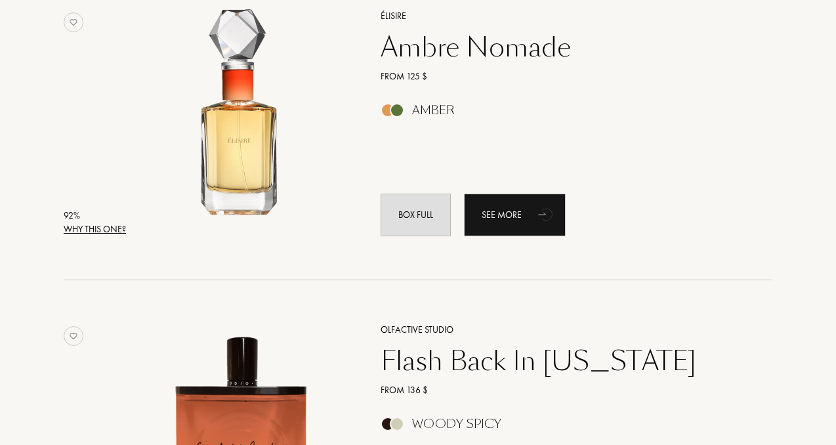
click at [87, 230] on div "Why this one?" at bounding box center [95, 230] width 62 height 14
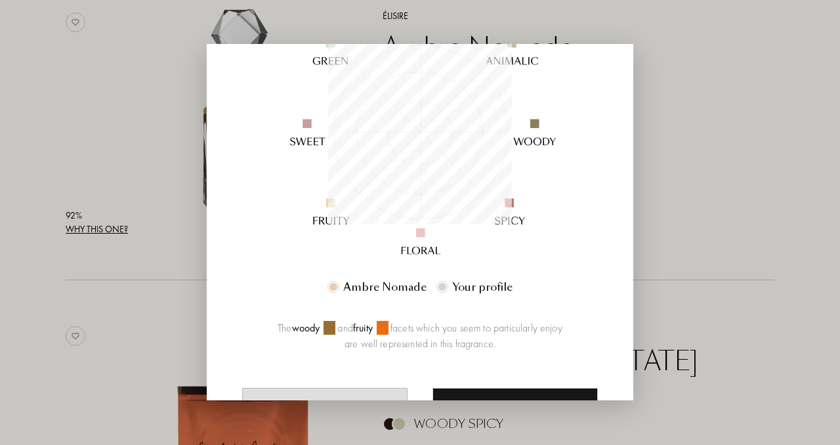
scroll to position [261, 0]
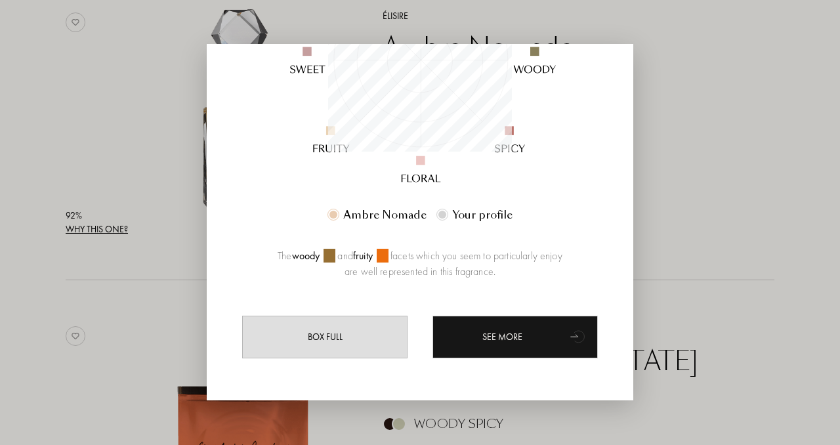
click at [65, 163] on div at bounding box center [420, 222] width 840 height 445
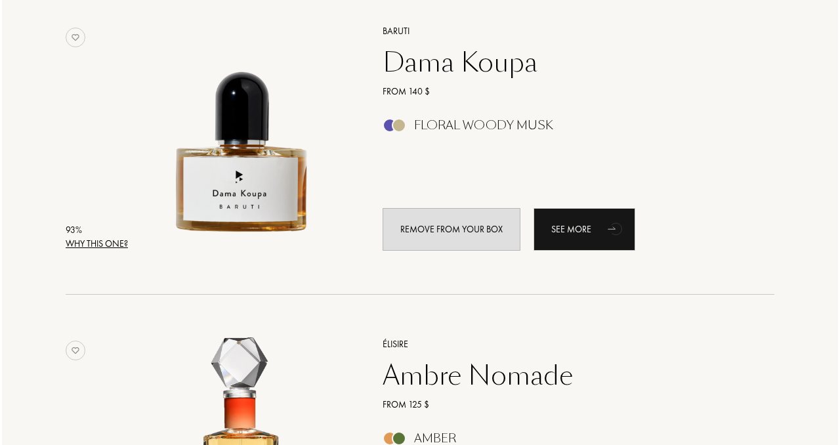
scroll to position [1474, 0]
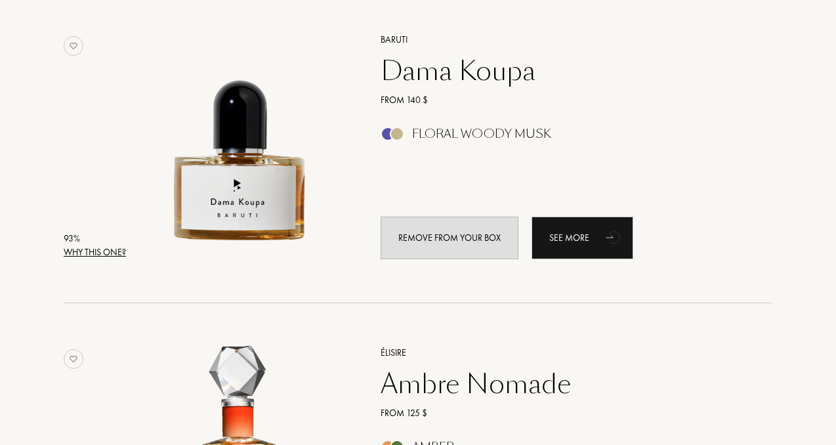
click at [92, 248] on div "Why this one?" at bounding box center [95, 253] width 62 height 14
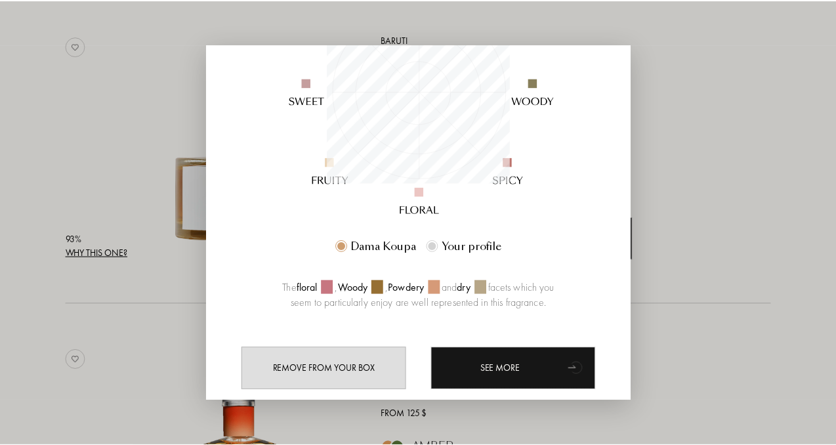
scroll to position [261, 0]
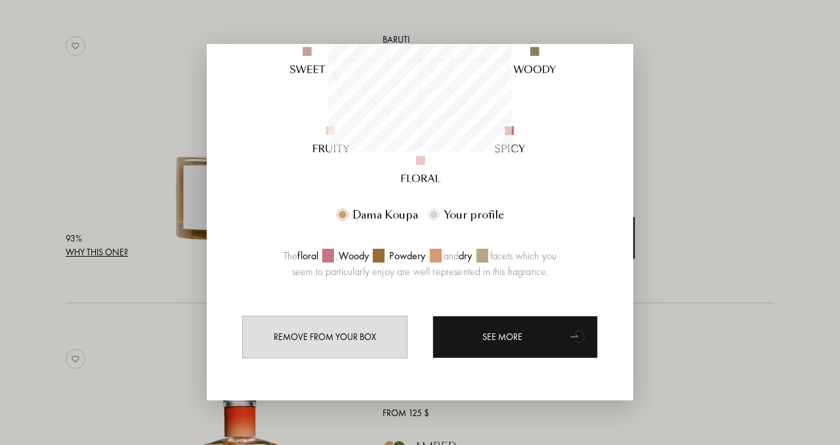
click at [77, 115] on div at bounding box center [420, 222] width 840 height 445
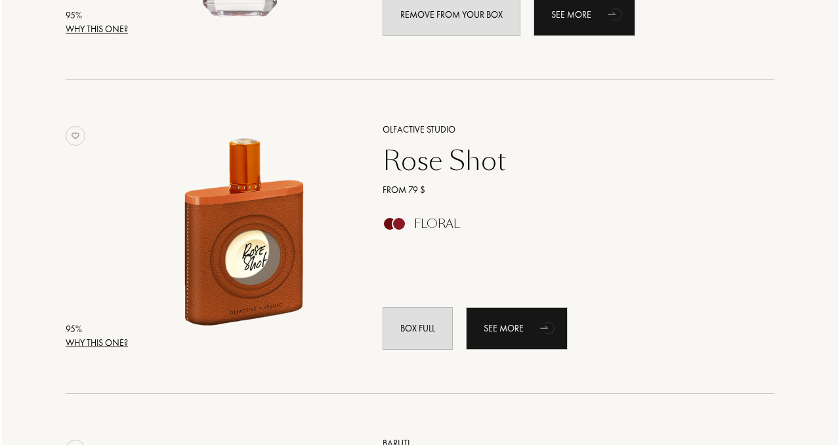
scroll to position [1072, 0]
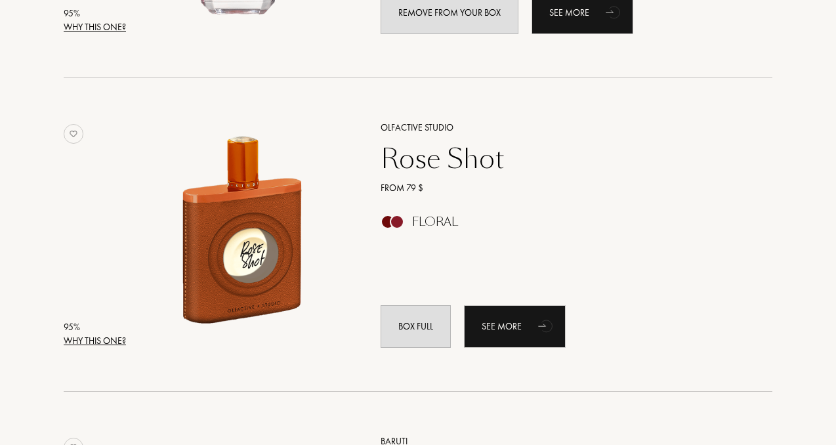
click at [113, 339] on div "Why this one?" at bounding box center [95, 341] width 62 height 14
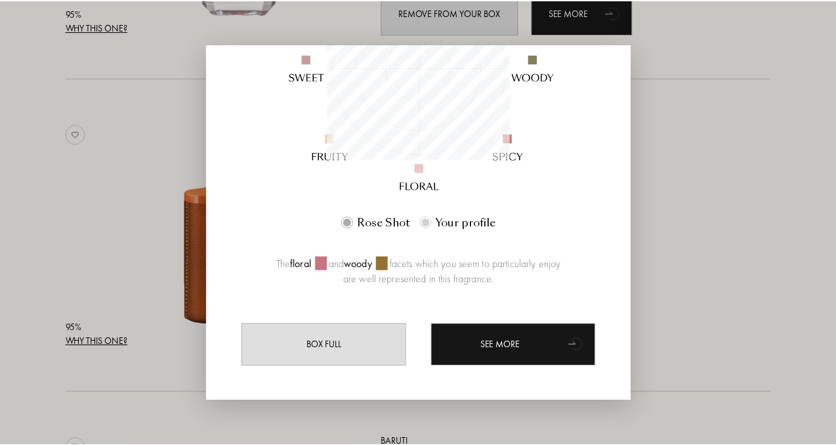
scroll to position [261, 0]
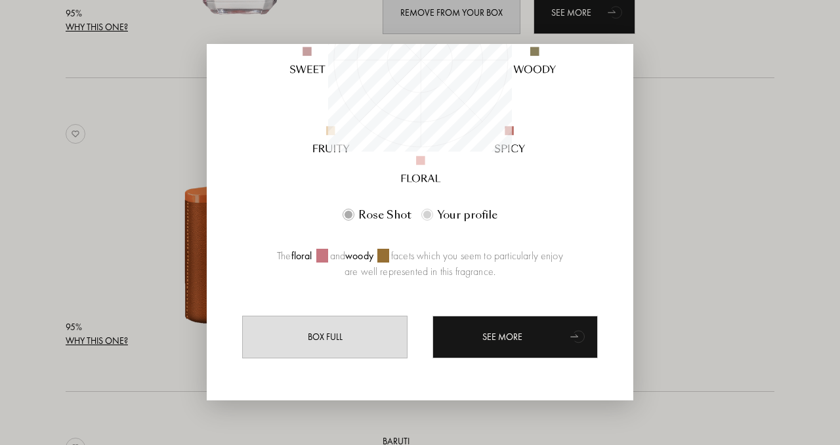
click at [82, 171] on div at bounding box center [420, 222] width 840 height 445
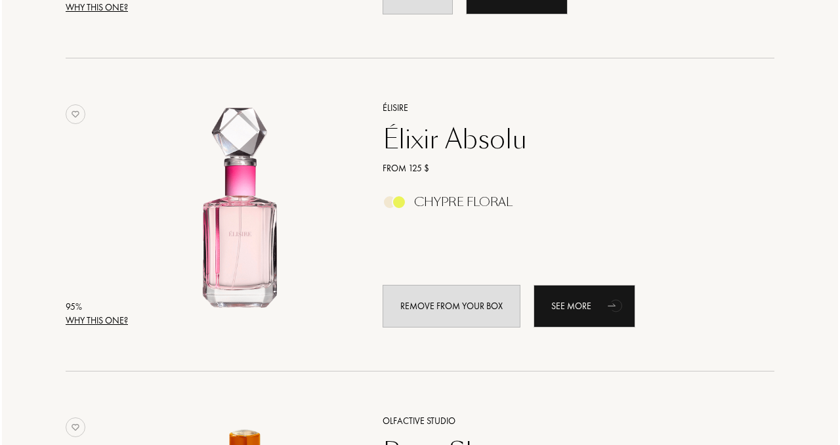
scroll to position [776, 0]
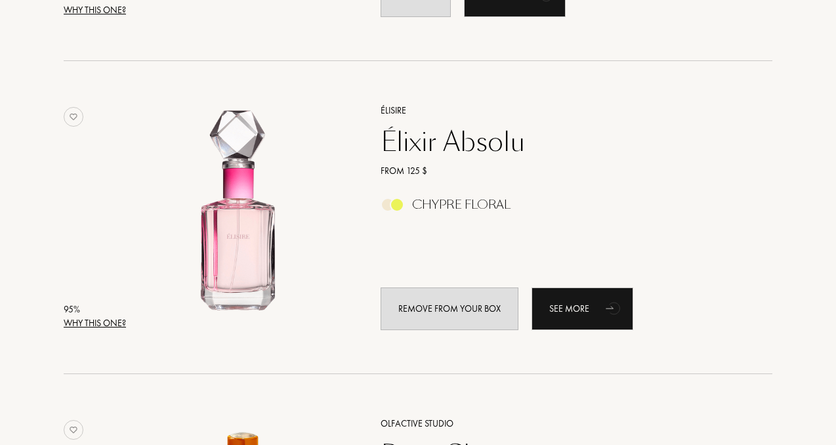
click at [106, 321] on div "Why this one?" at bounding box center [95, 323] width 62 height 14
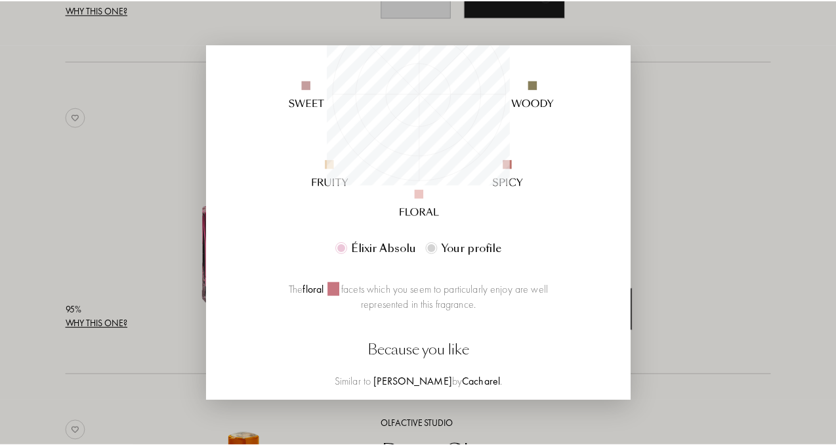
scroll to position [338, 0]
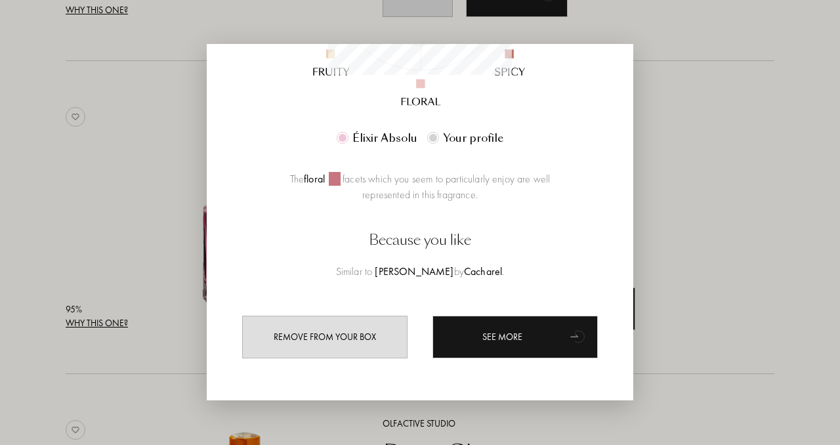
click at [104, 162] on div at bounding box center [420, 222] width 840 height 445
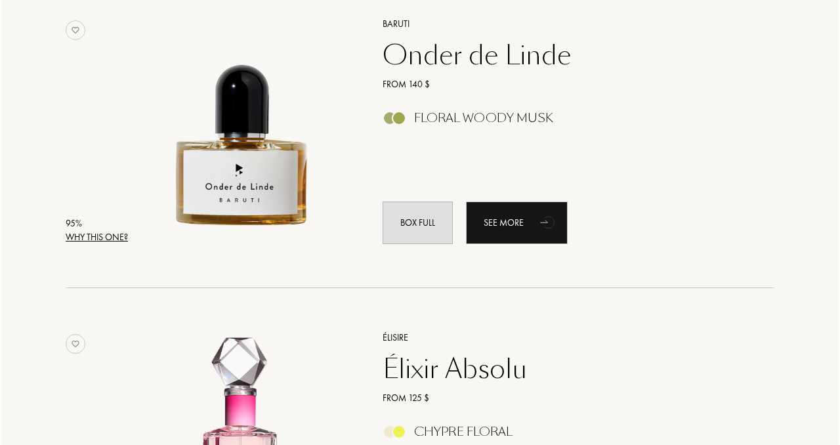
scroll to position [545, 0]
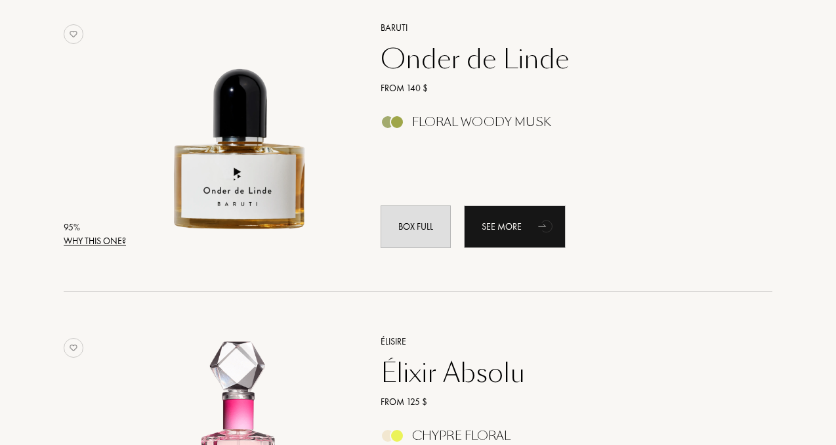
click at [94, 242] on div "Why this one?" at bounding box center [95, 241] width 62 height 14
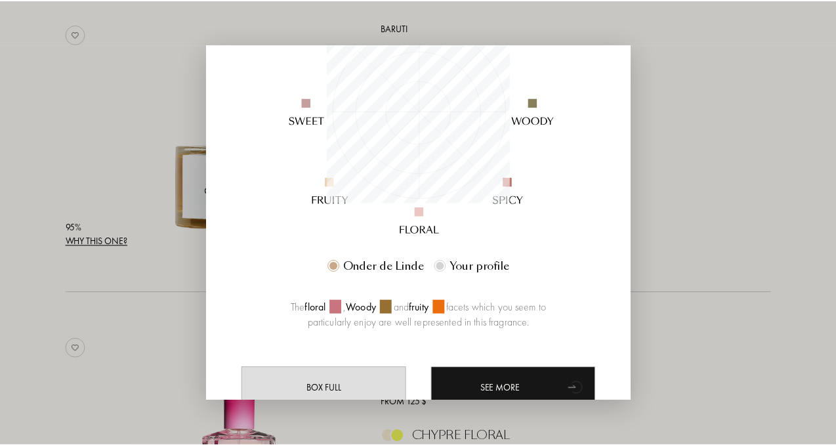
scroll to position [261, 0]
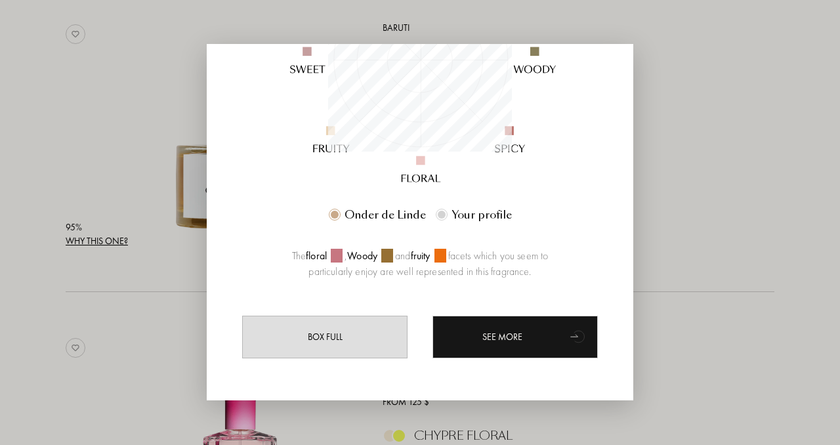
click at [81, 133] on div at bounding box center [420, 222] width 840 height 445
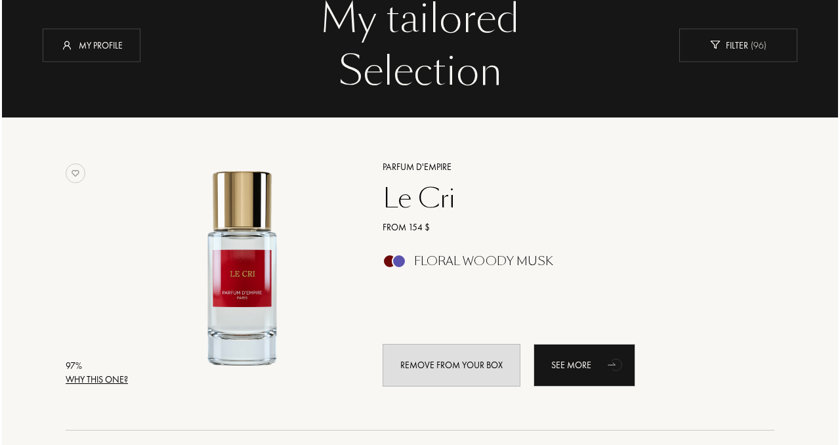
scroll to position [83, 0]
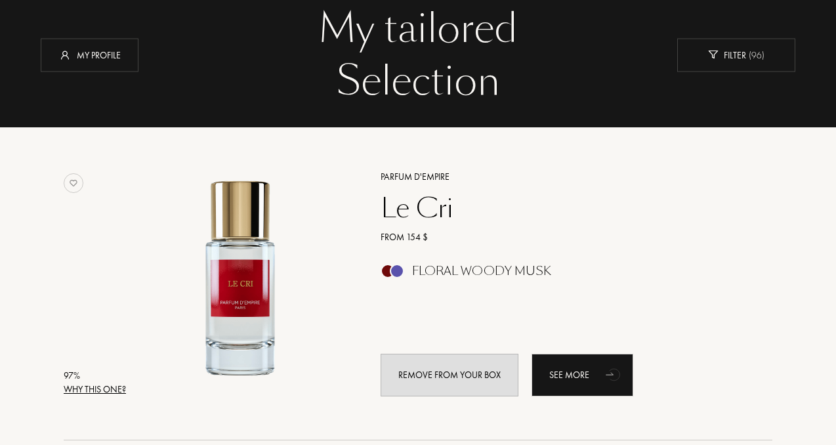
click at [101, 385] on div "Why this one?" at bounding box center [95, 390] width 62 height 14
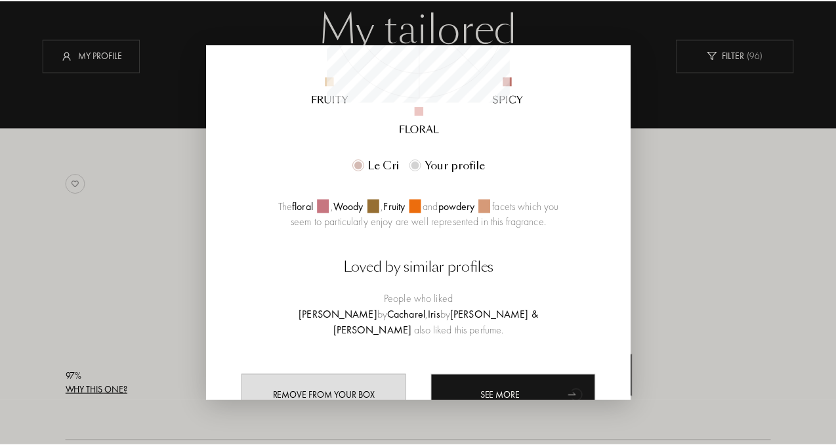
scroll to position [354, 0]
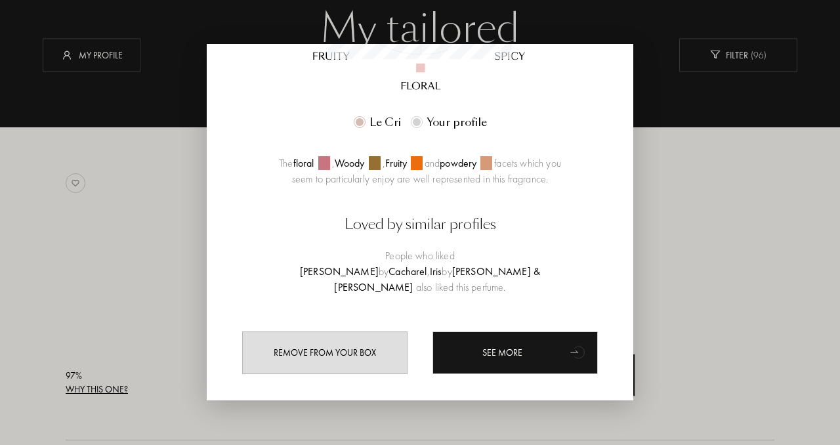
click at [76, 249] on div at bounding box center [420, 222] width 840 height 445
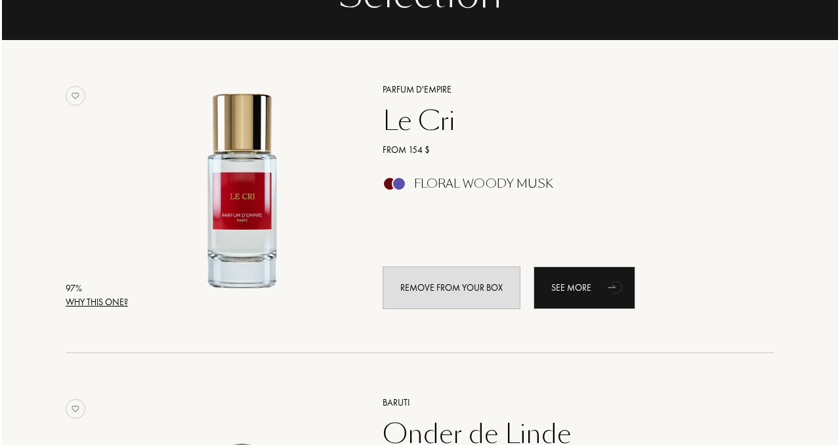
scroll to position [0, 0]
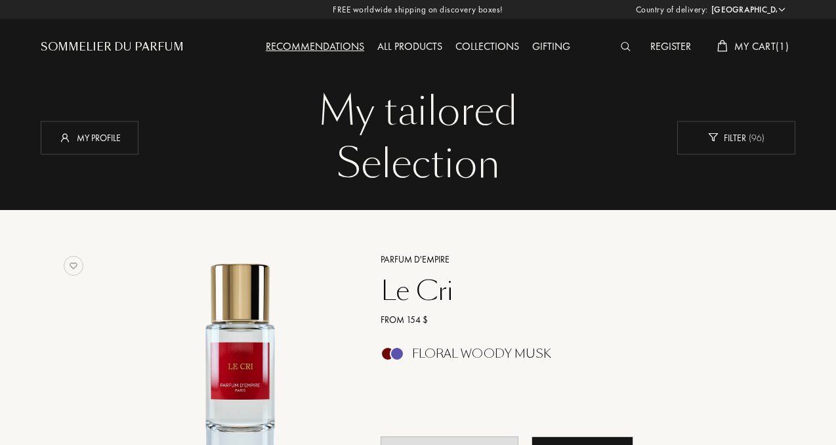
click at [757, 51] on span "My Cart ( 1 )" at bounding box center [762, 46] width 54 height 14
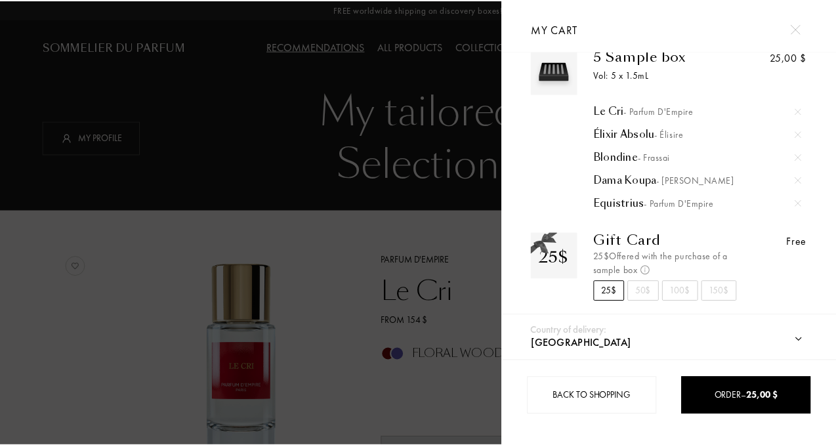
scroll to position [40, 0]
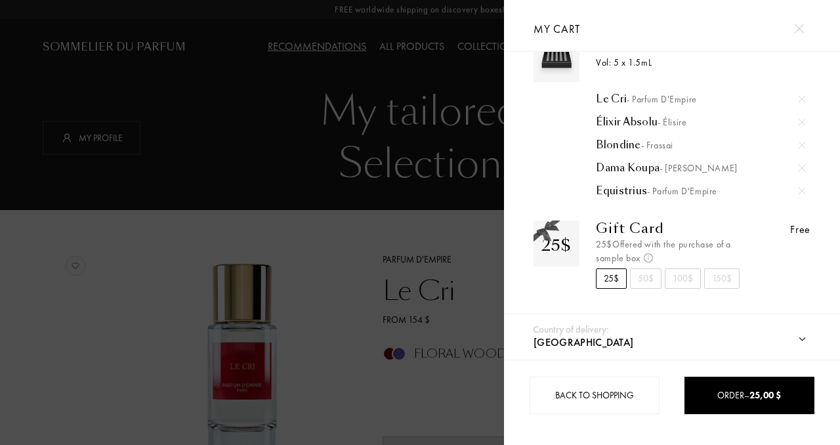
click at [152, 235] on div at bounding box center [252, 222] width 504 height 445
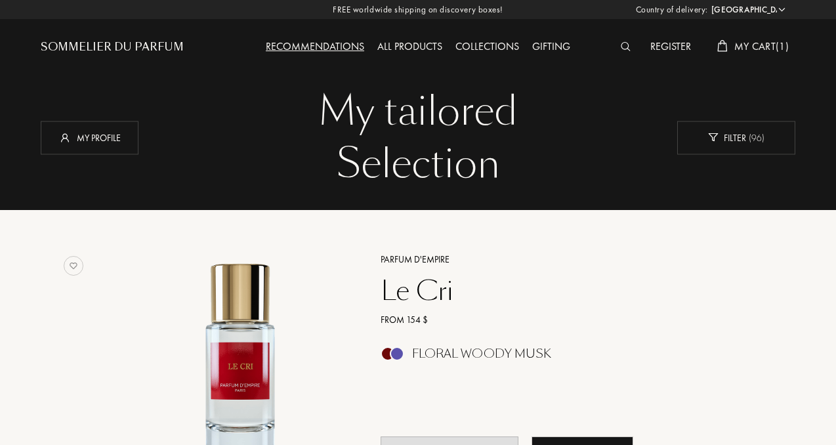
click at [763, 43] on span "My Cart ( 1 )" at bounding box center [762, 46] width 54 height 14
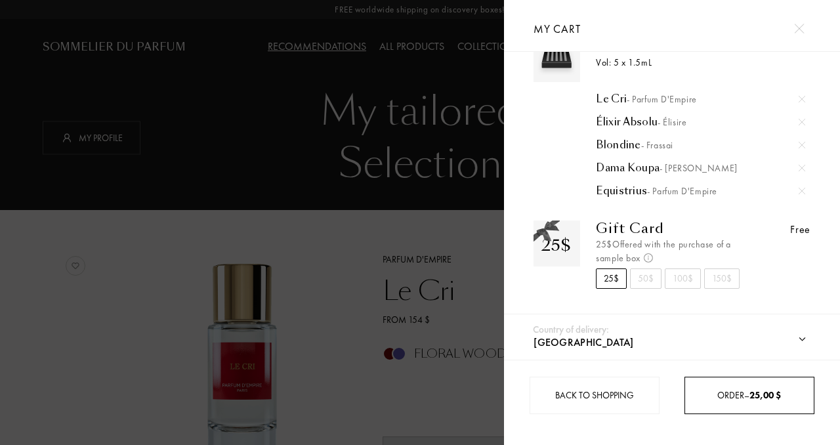
click at [773, 396] on span "25,00 $" at bounding box center [766, 395] width 32 height 12
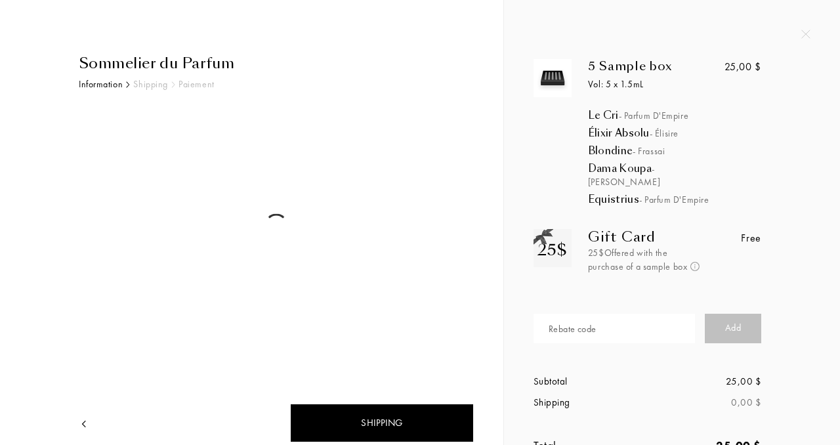
select select "US"
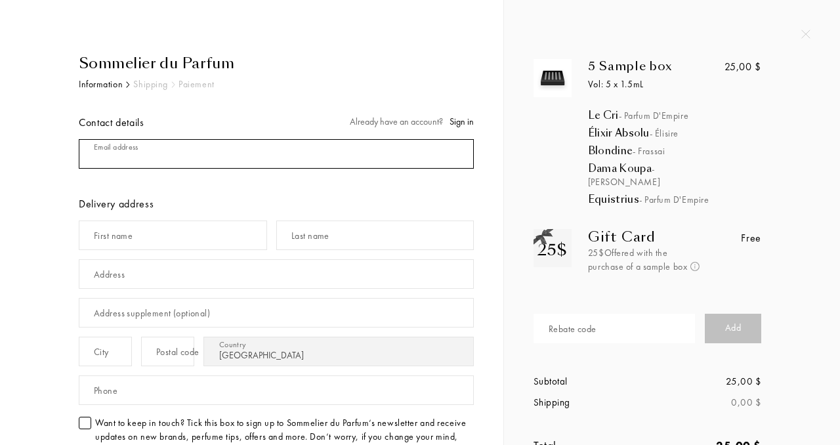
click at [156, 161] on input "mail" at bounding box center [276, 154] width 395 height 30
type input "jentex86@gmail.com"
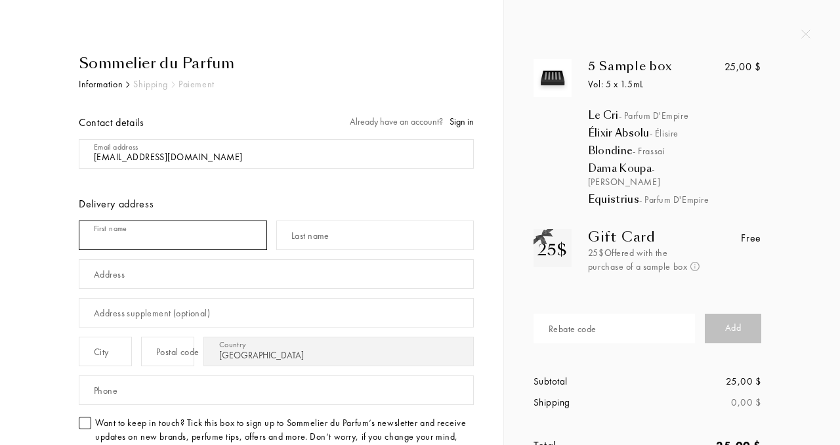
click at [156, 234] on input "text" at bounding box center [173, 236] width 188 height 30
type input "Jennifer"
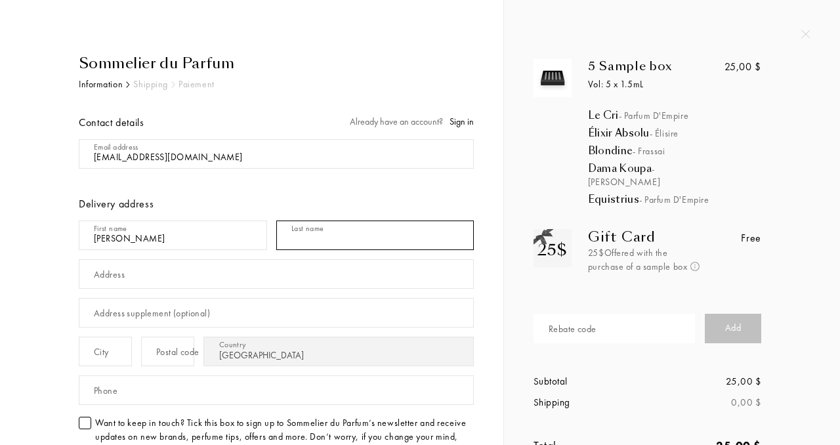
click at [404, 236] on input "text" at bounding box center [375, 236] width 198 height 30
type input "ONeill"
click at [235, 276] on input "text" at bounding box center [276, 274] width 395 height 30
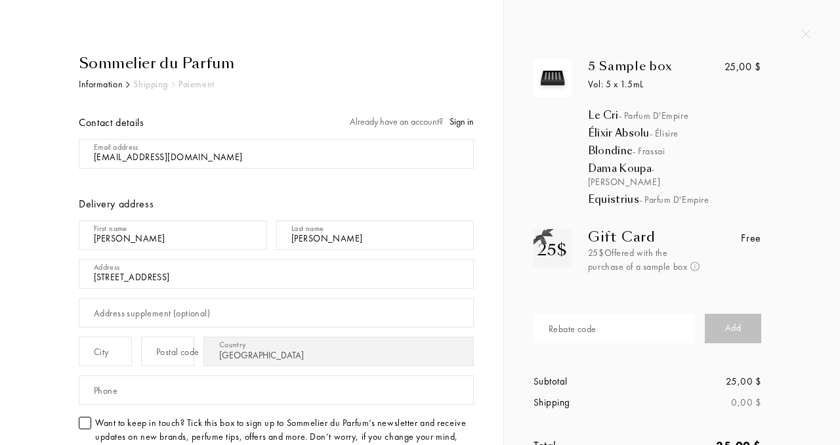
type input "96 W Stockbridge Landing Cir"
click at [124, 358] on input "text" at bounding box center [105, 352] width 53 height 30
type input "Spring"
click at [200, 353] on div "Postal code" at bounding box center [177, 352] width 43 height 14
type input "77382"
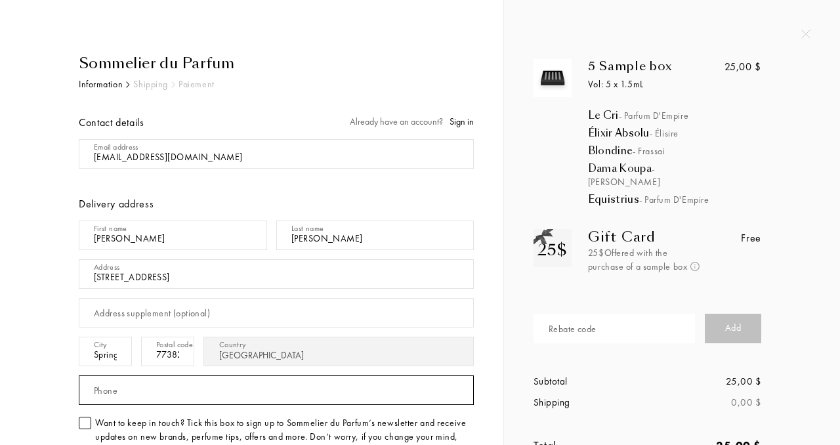
click at [184, 389] on input "text" at bounding box center [276, 391] width 395 height 30
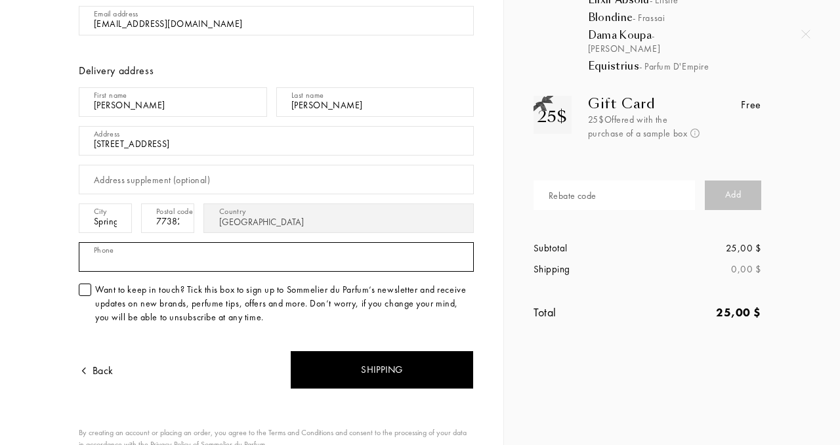
scroll to position [249, 0]
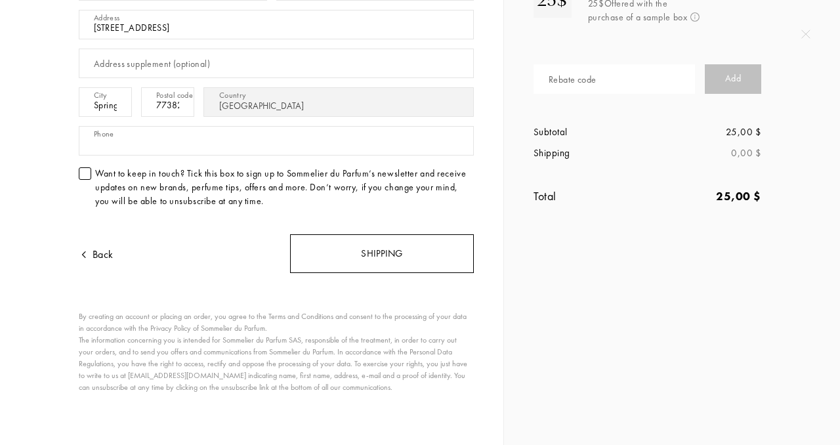
click at [378, 267] on div "Shipping" at bounding box center [382, 253] width 184 height 39
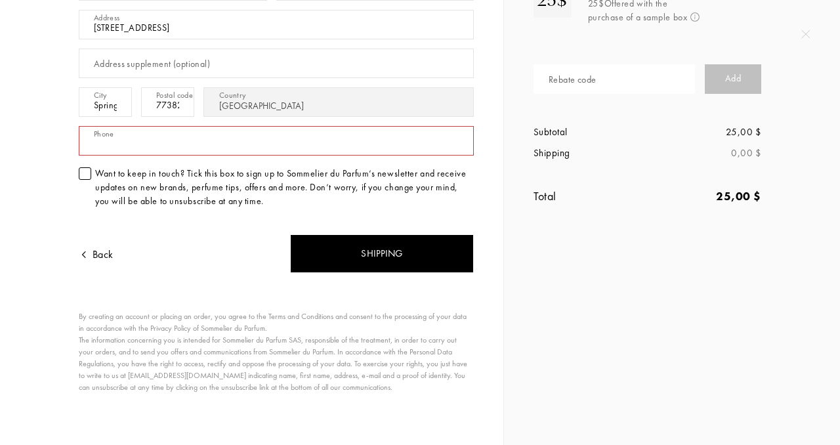
click at [173, 147] on input "text" at bounding box center [276, 141] width 395 height 30
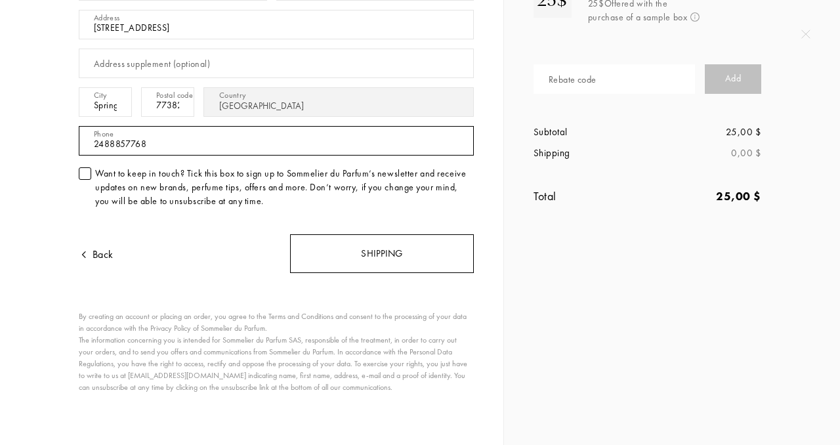
type input "2488857768"
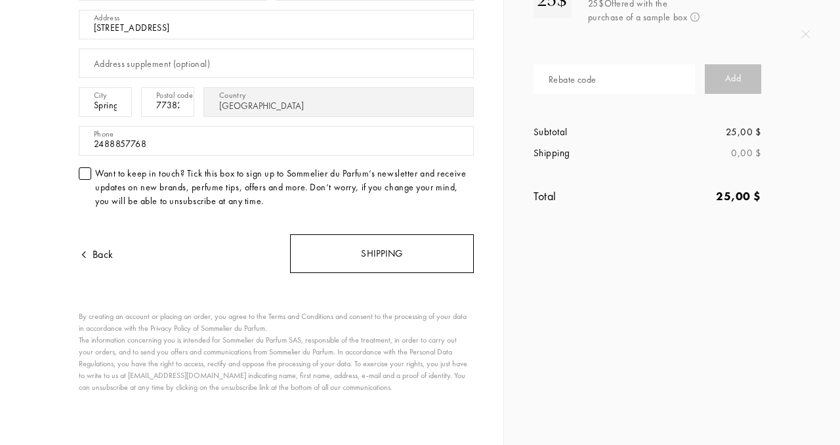
click at [340, 244] on div "Shipping" at bounding box center [382, 253] width 184 height 39
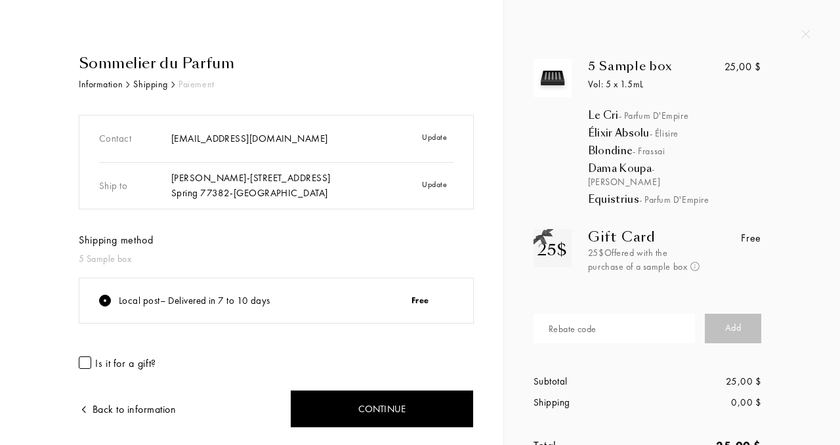
click at [57, 284] on div "Sommelier du Parfum Information Shipping Paiement Contact [EMAIL_ADDRESS][DOMAI…" at bounding box center [261, 269] width 425 height 433
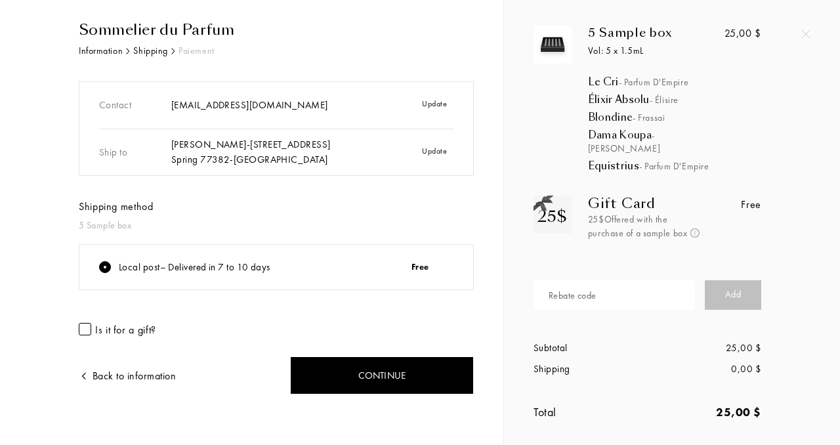
scroll to position [40, 0]
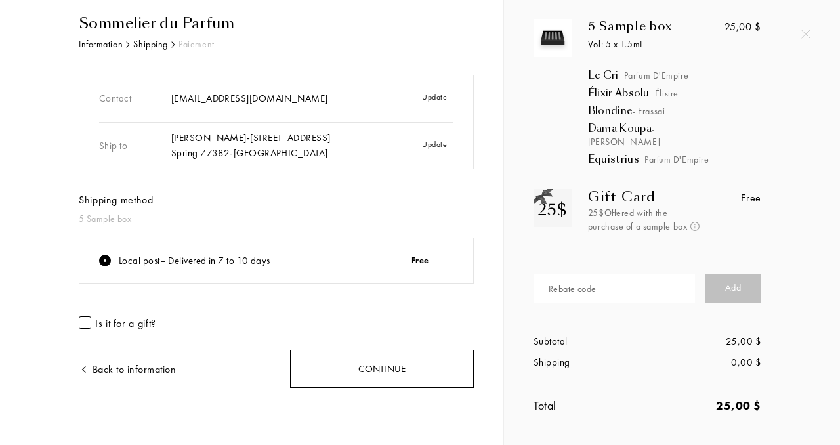
click at [370, 379] on div "Continue" at bounding box center [382, 369] width 184 height 39
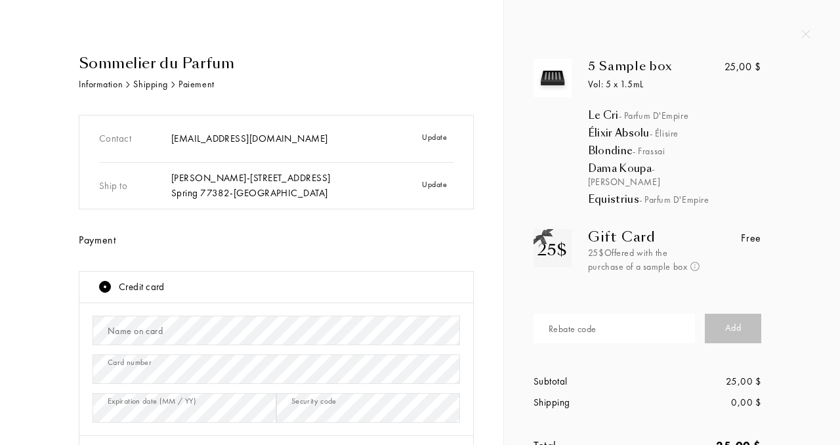
click at [157, 314] on div "Name on card" at bounding box center [277, 330] width 368 height 39
click at [145, 336] on div "Name on card" at bounding box center [135, 331] width 55 height 14
click at [35, 307] on div "Sommelier du Parfum Information Shipping Paiement Contact [EMAIL_ADDRESS][DOMAI…" at bounding box center [252, 390] width 444 height 674
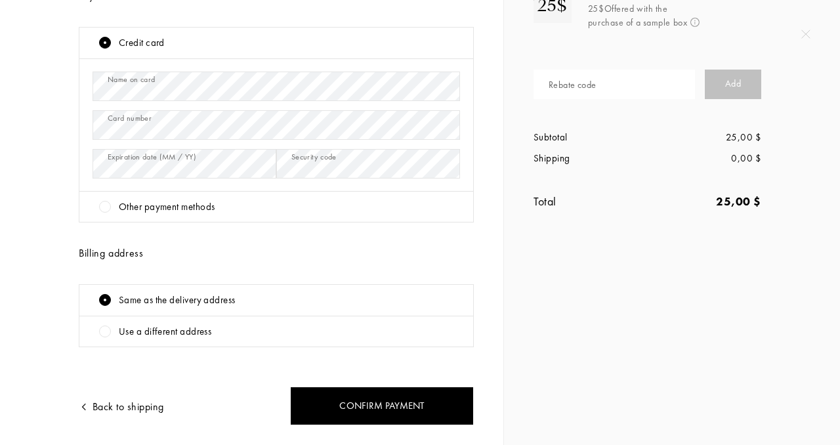
scroll to position [281, 0]
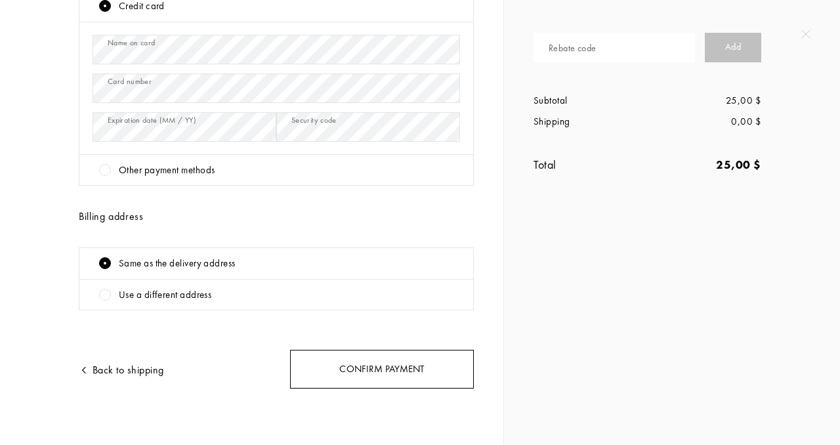
click at [394, 372] on div "Confirm payment" at bounding box center [382, 369] width 184 height 39
